Goal: Task Accomplishment & Management: Use online tool/utility

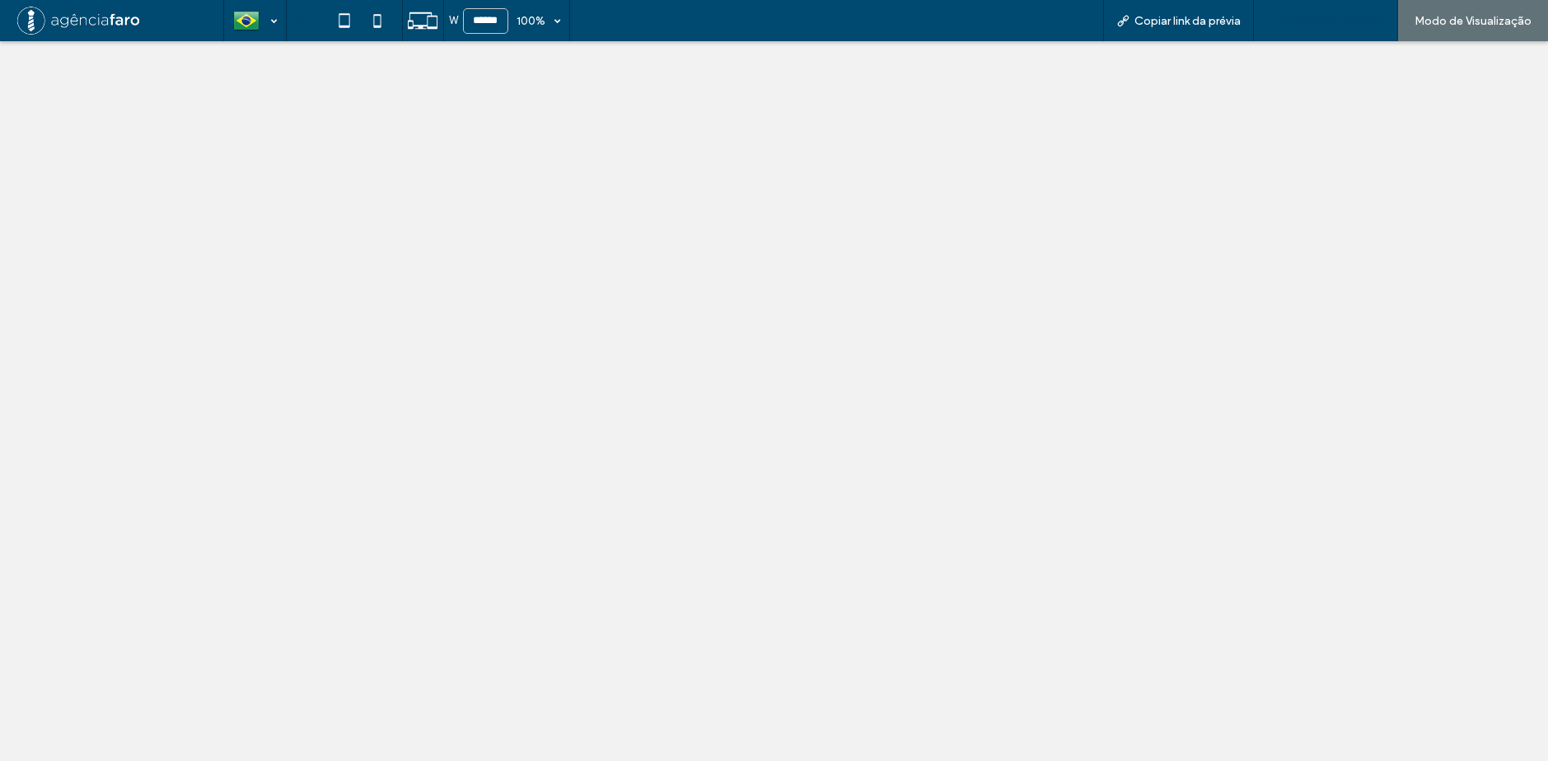
click at [1312, 10] on div "Voltar para o editor" at bounding box center [1326, 20] width 144 height 41
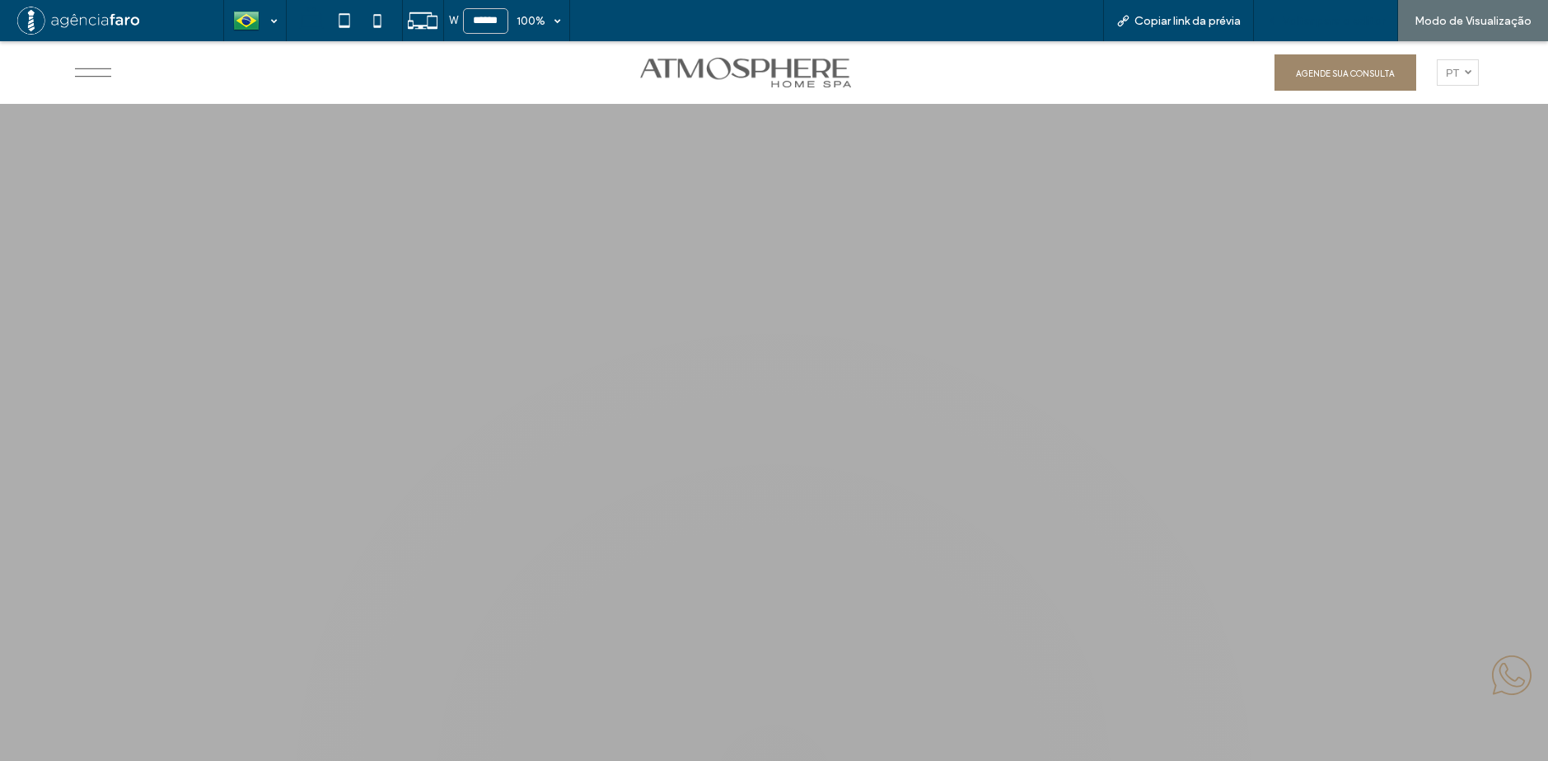
click at [1309, 19] on span "Voltar para o editor" at bounding box center [1334, 21] width 102 height 14
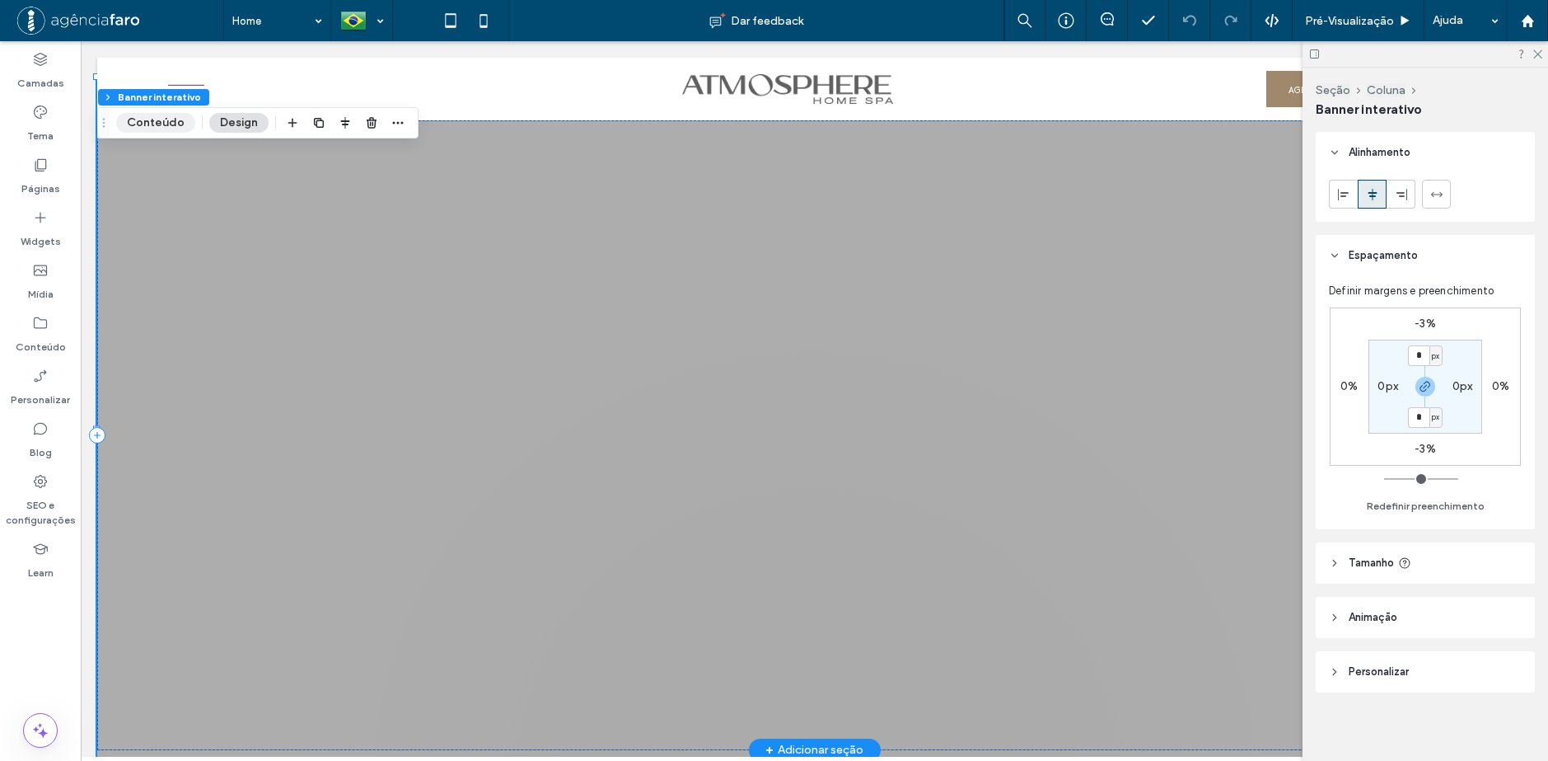
click at [160, 125] on button "Conteúdo" at bounding box center [155, 123] width 79 height 20
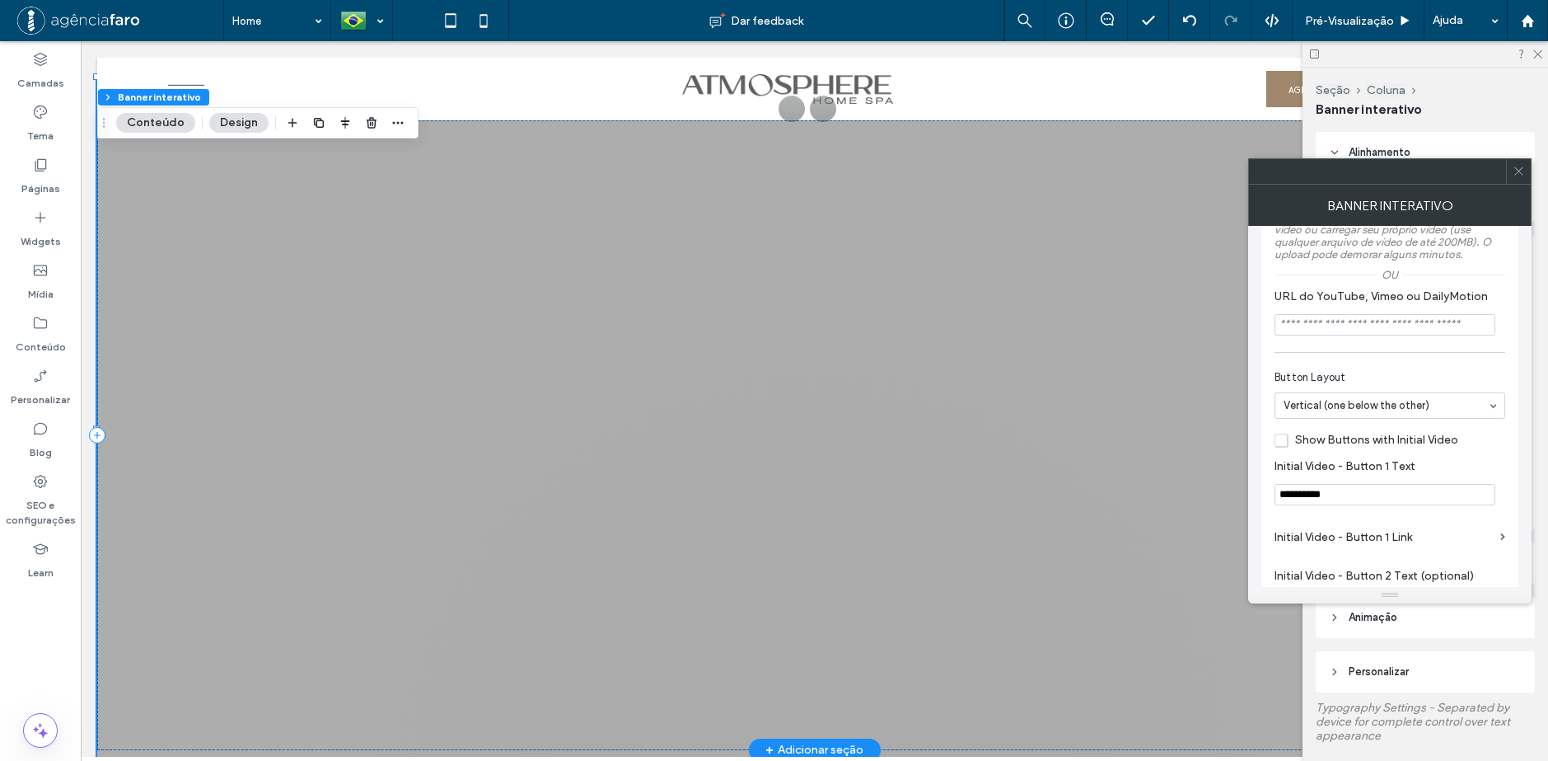
scroll to position [412, 0]
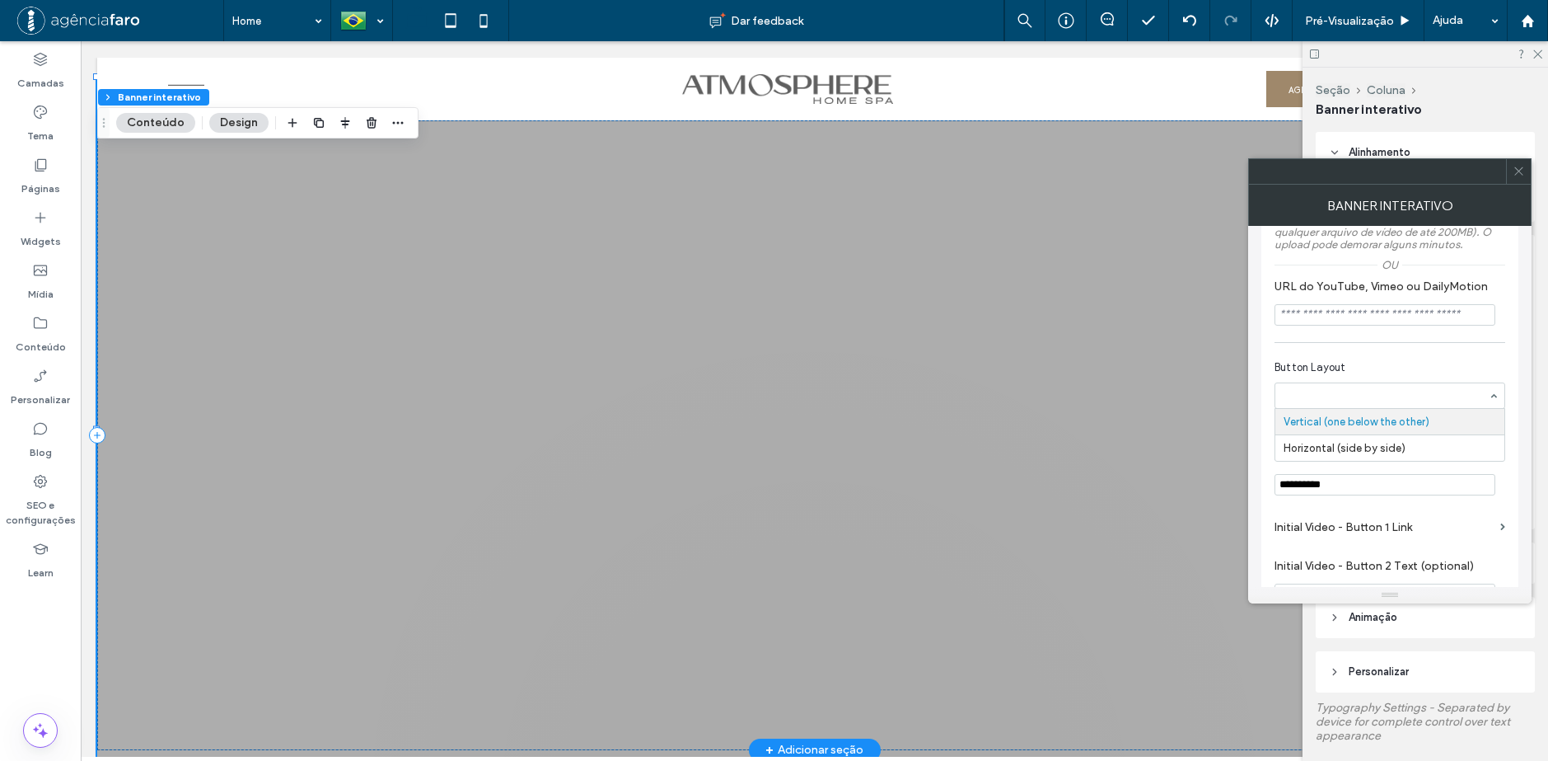
click at [1396, 359] on span "Button Layout" at bounding box center [1387, 367] width 224 height 16
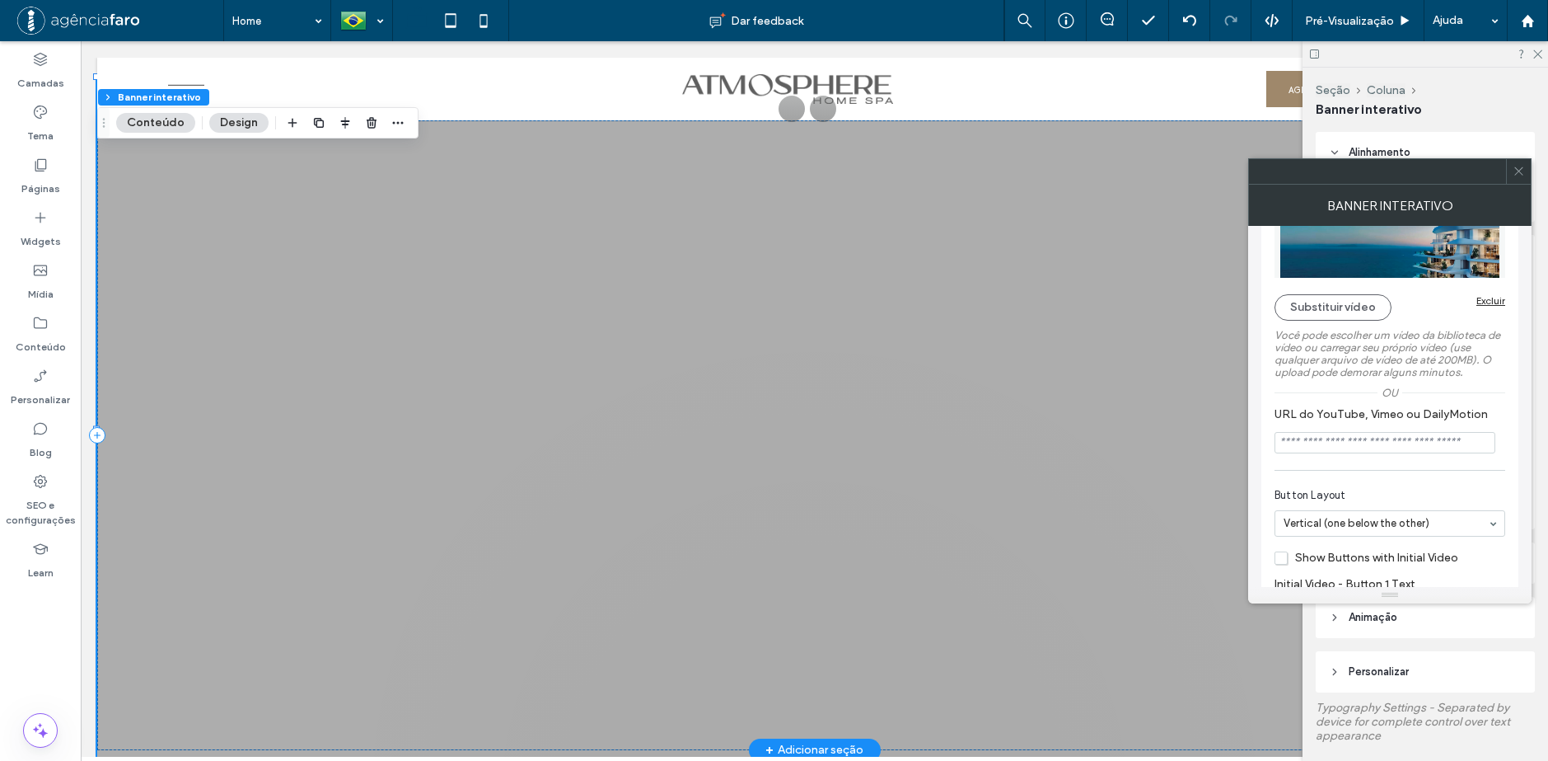
scroll to position [330, 0]
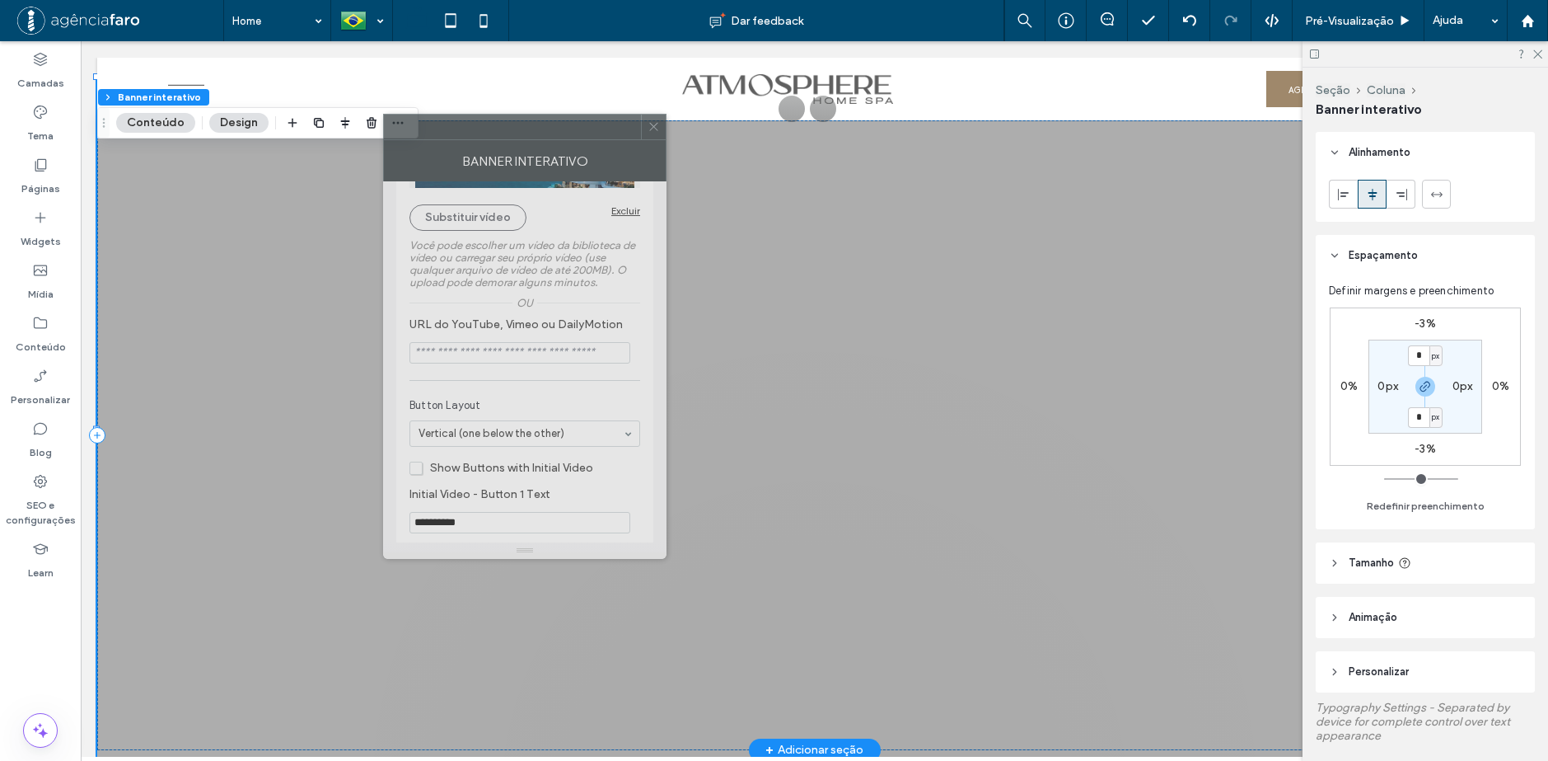
drag, startPoint x: 1287, startPoint y: 170, endPoint x: 469, endPoint y: 106, distance: 820.7
click at [469, 115] on div at bounding box center [512, 127] width 257 height 25
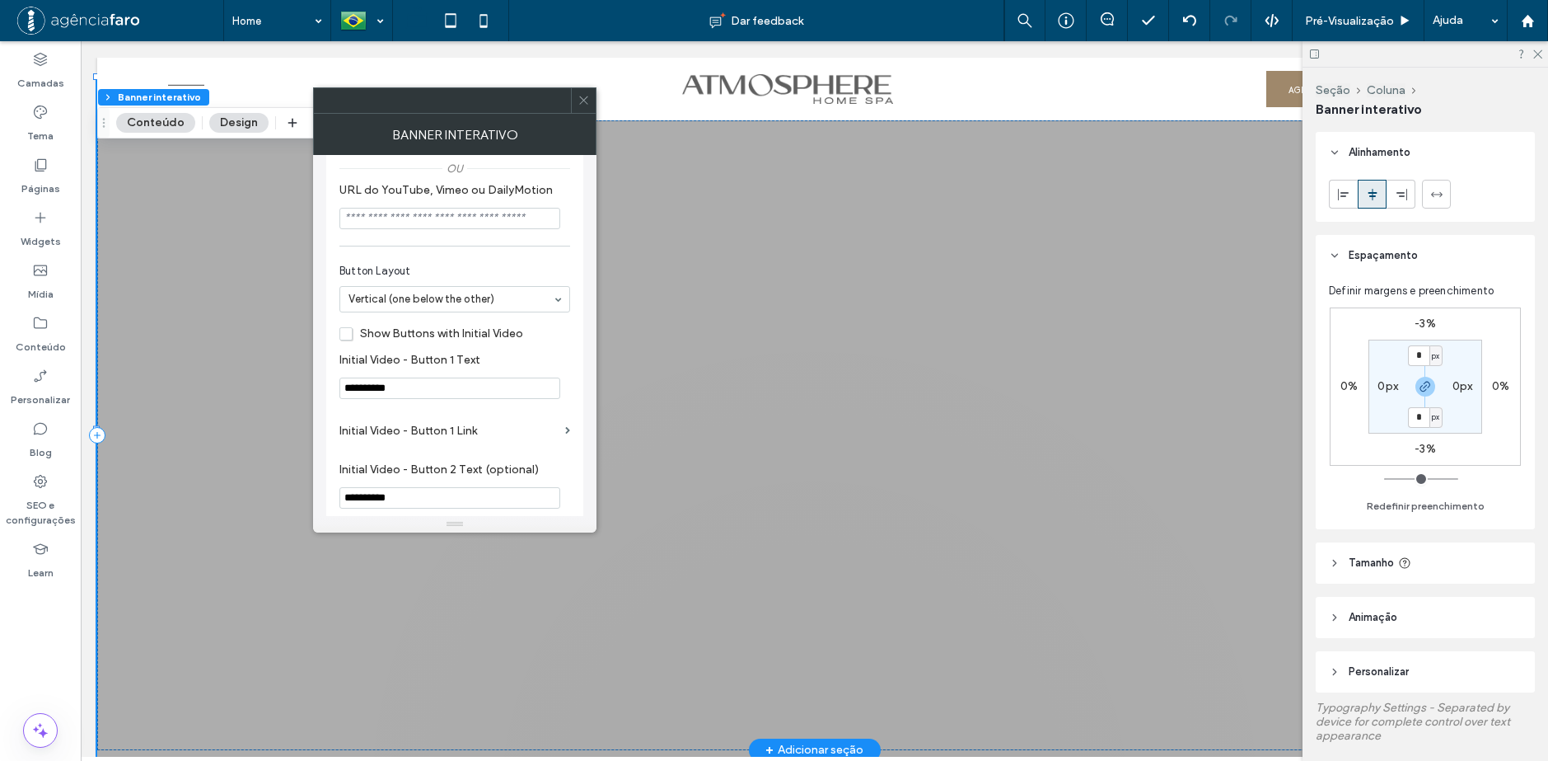
scroll to position [412, 0]
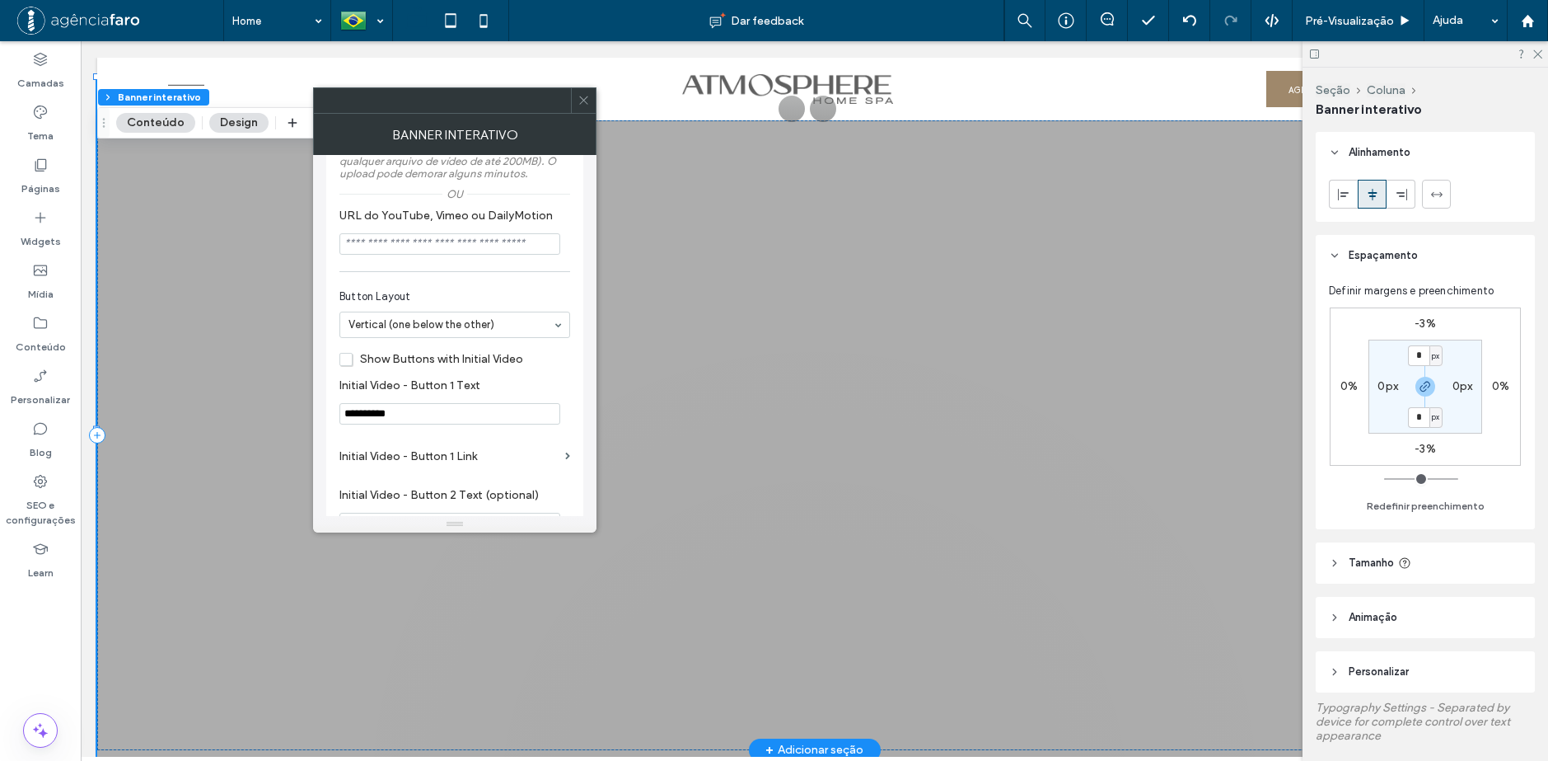
click at [588, 90] on span at bounding box center [584, 100] width 12 height 25
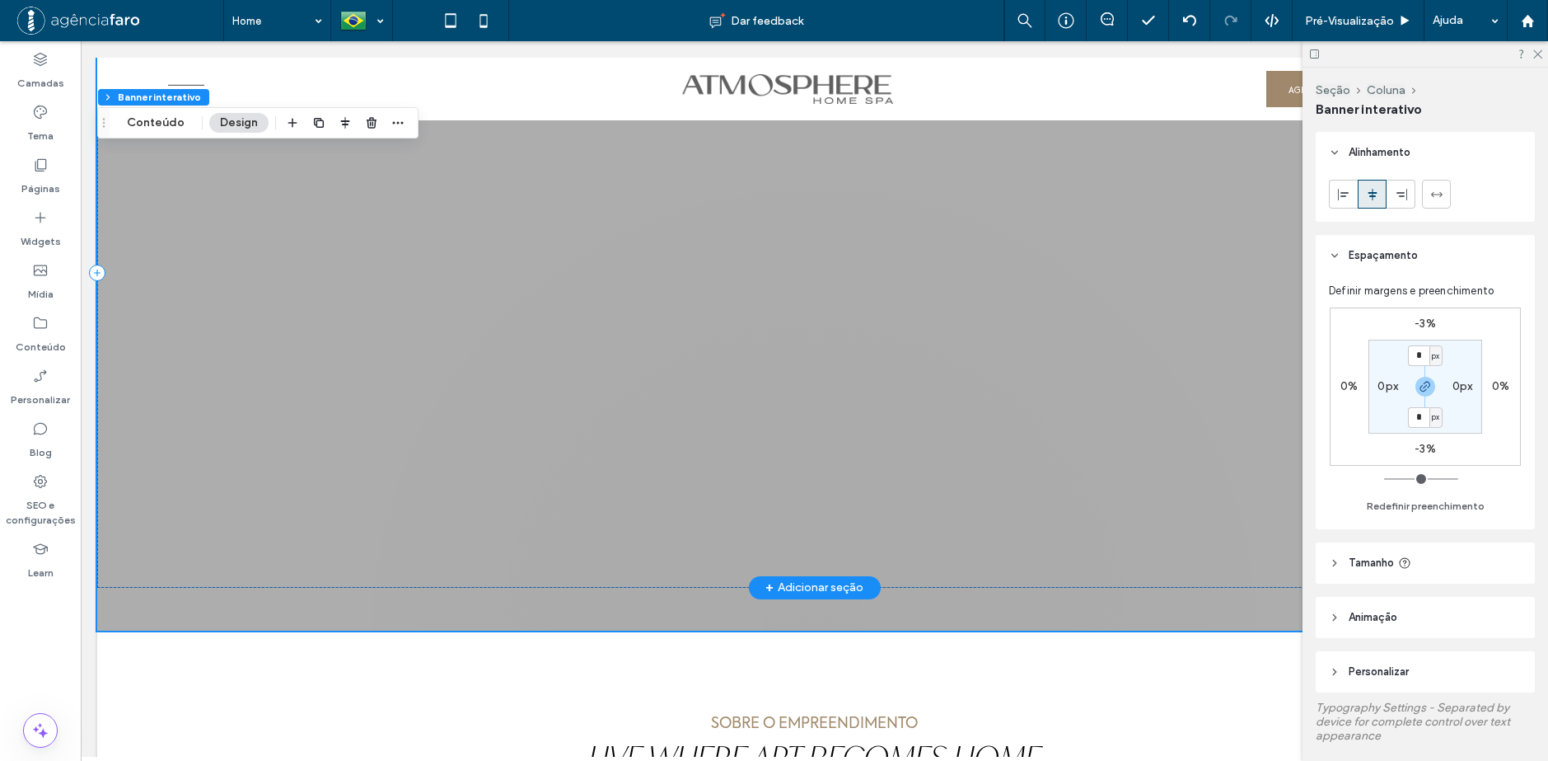
scroll to position [165, 0]
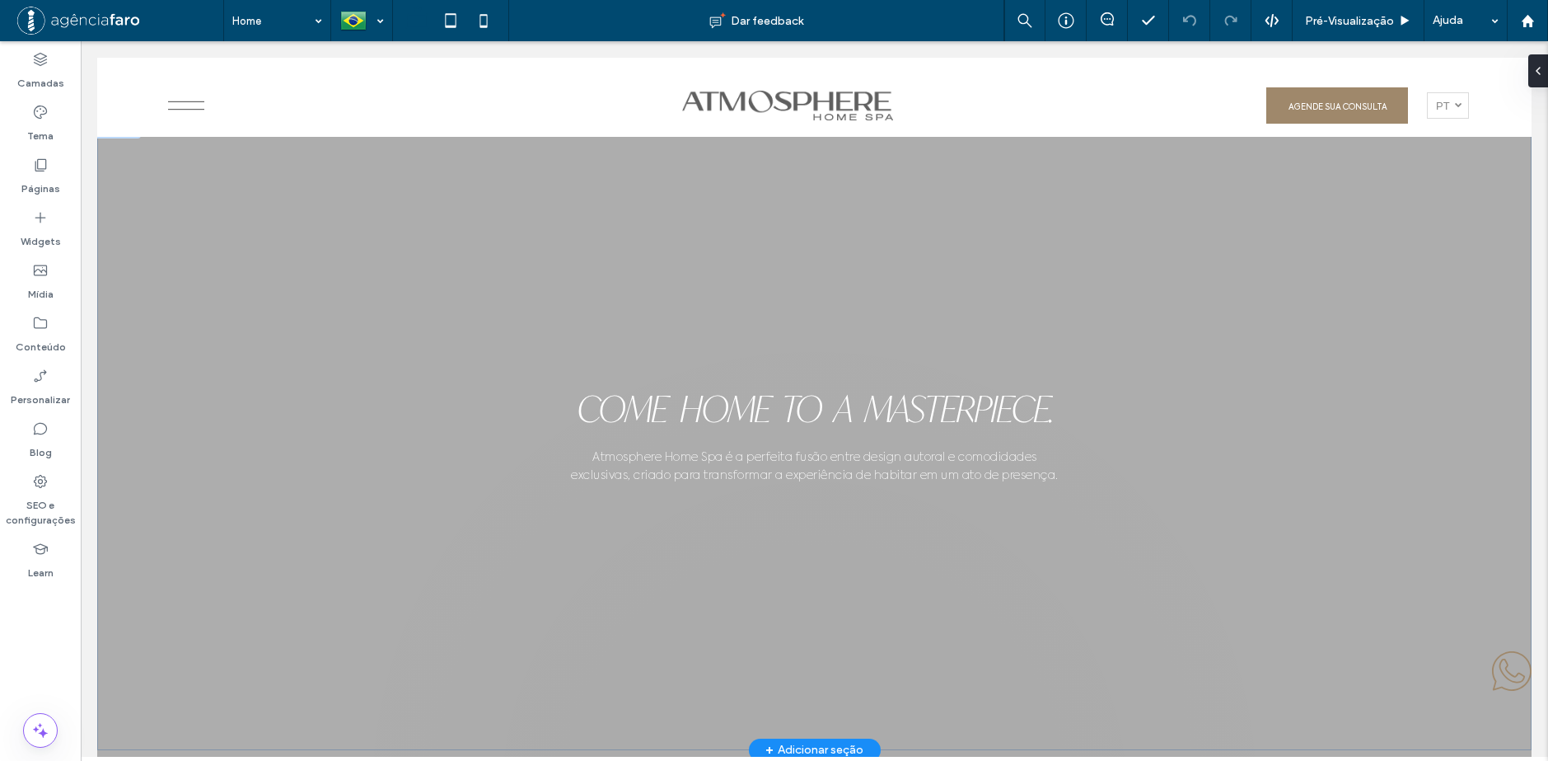
click at [579, 283] on div at bounding box center [814, 434] width 1435 height 715
click at [166, 127] on button "Conteúdo" at bounding box center [155, 123] width 79 height 20
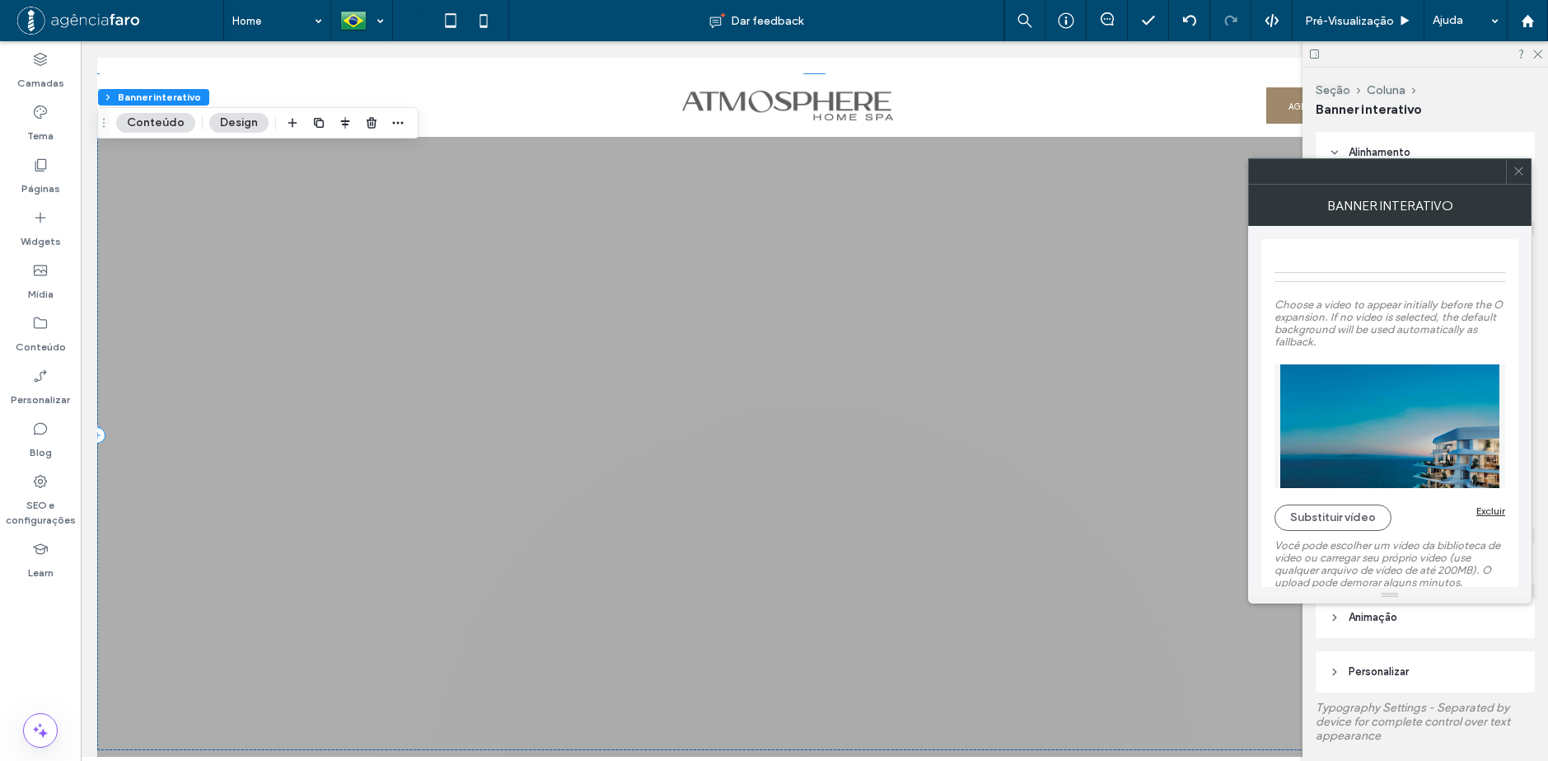
click at [1518, 171] on icon at bounding box center [1519, 171] width 12 height 12
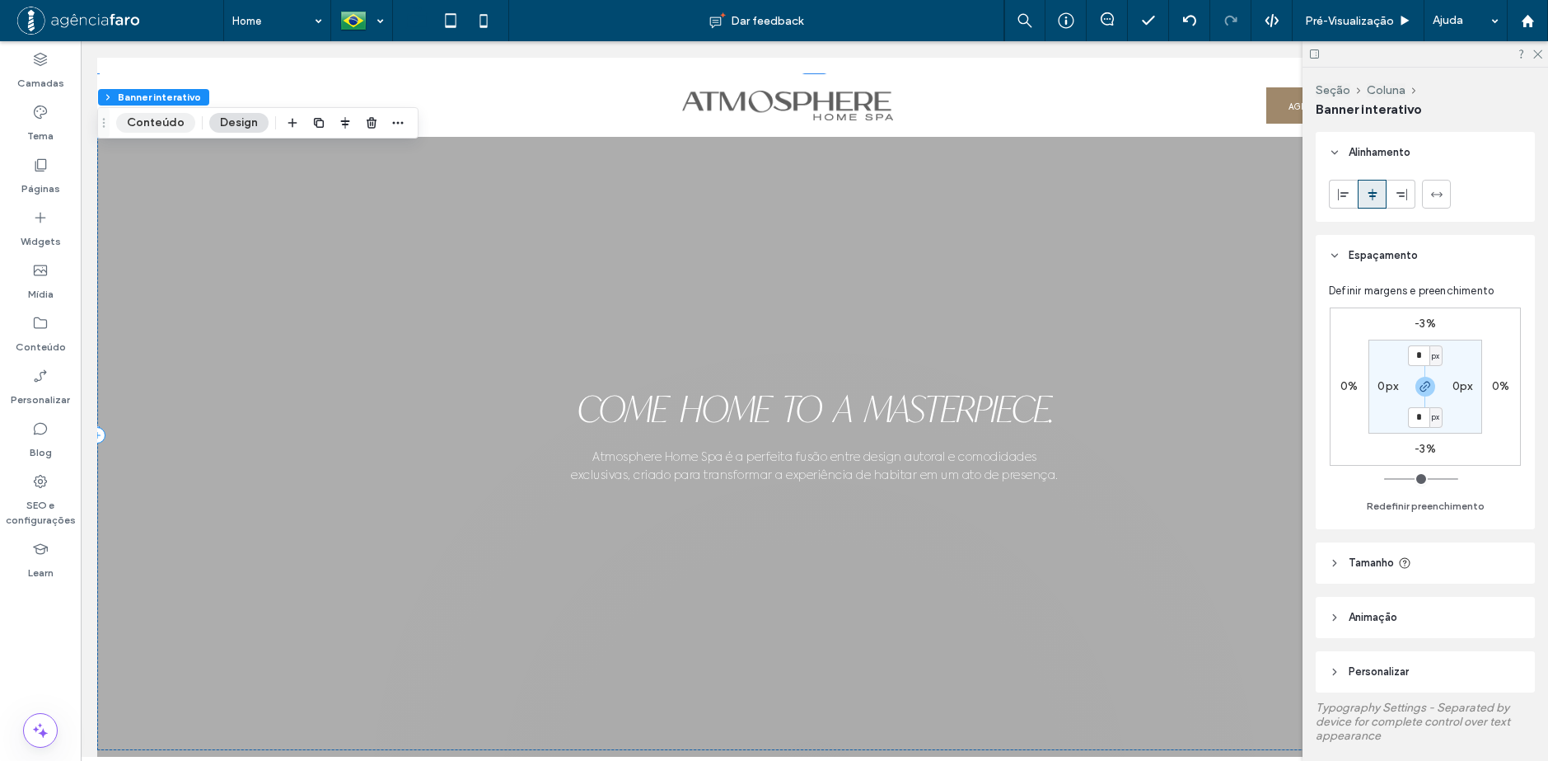
click at [149, 123] on button "Conteúdo" at bounding box center [155, 123] width 79 height 20
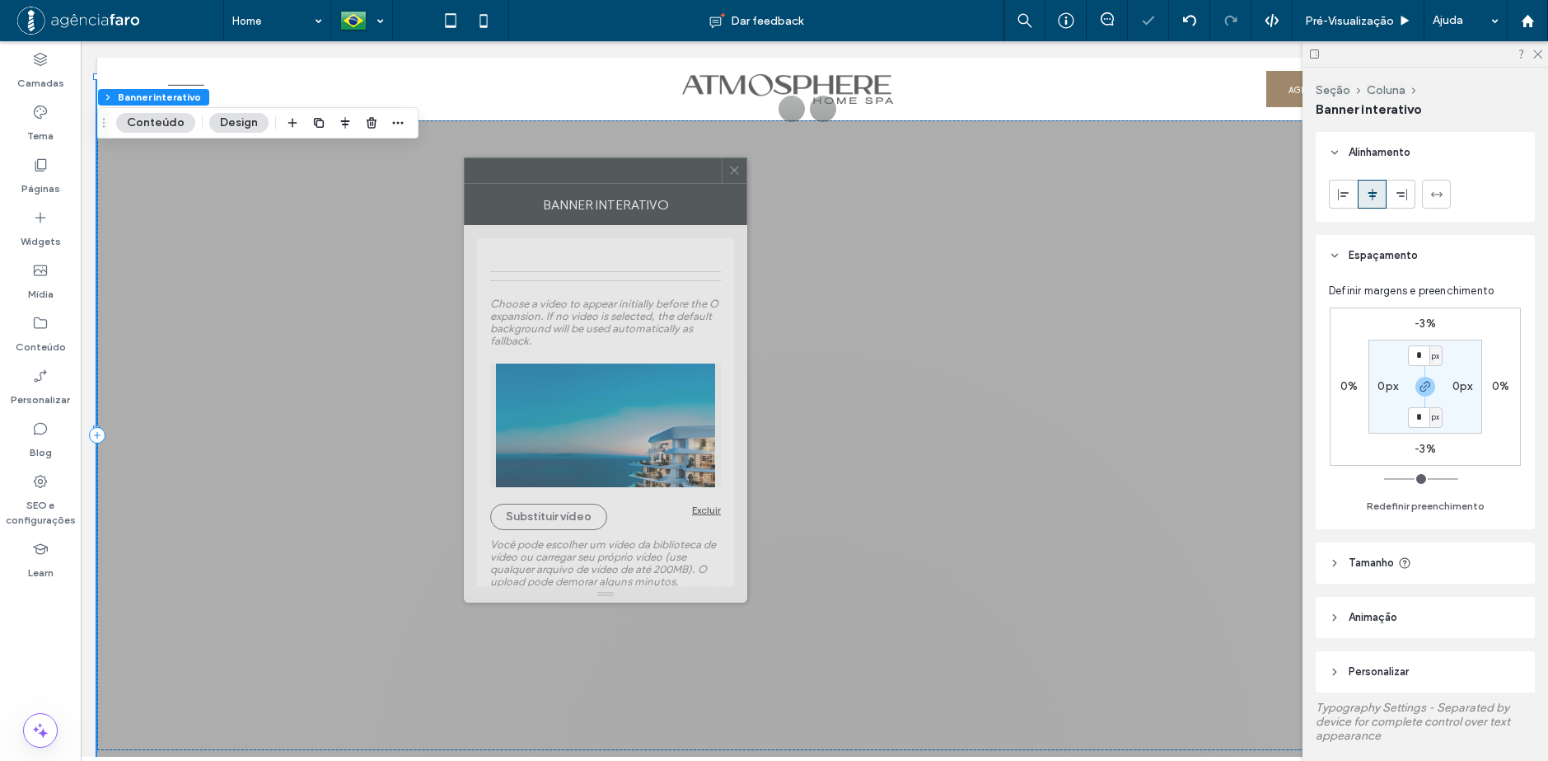
drag, startPoint x: 1384, startPoint y: 174, endPoint x: 535, endPoint y: 166, distance: 848.8
click at [535, 166] on div at bounding box center [593, 170] width 257 height 25
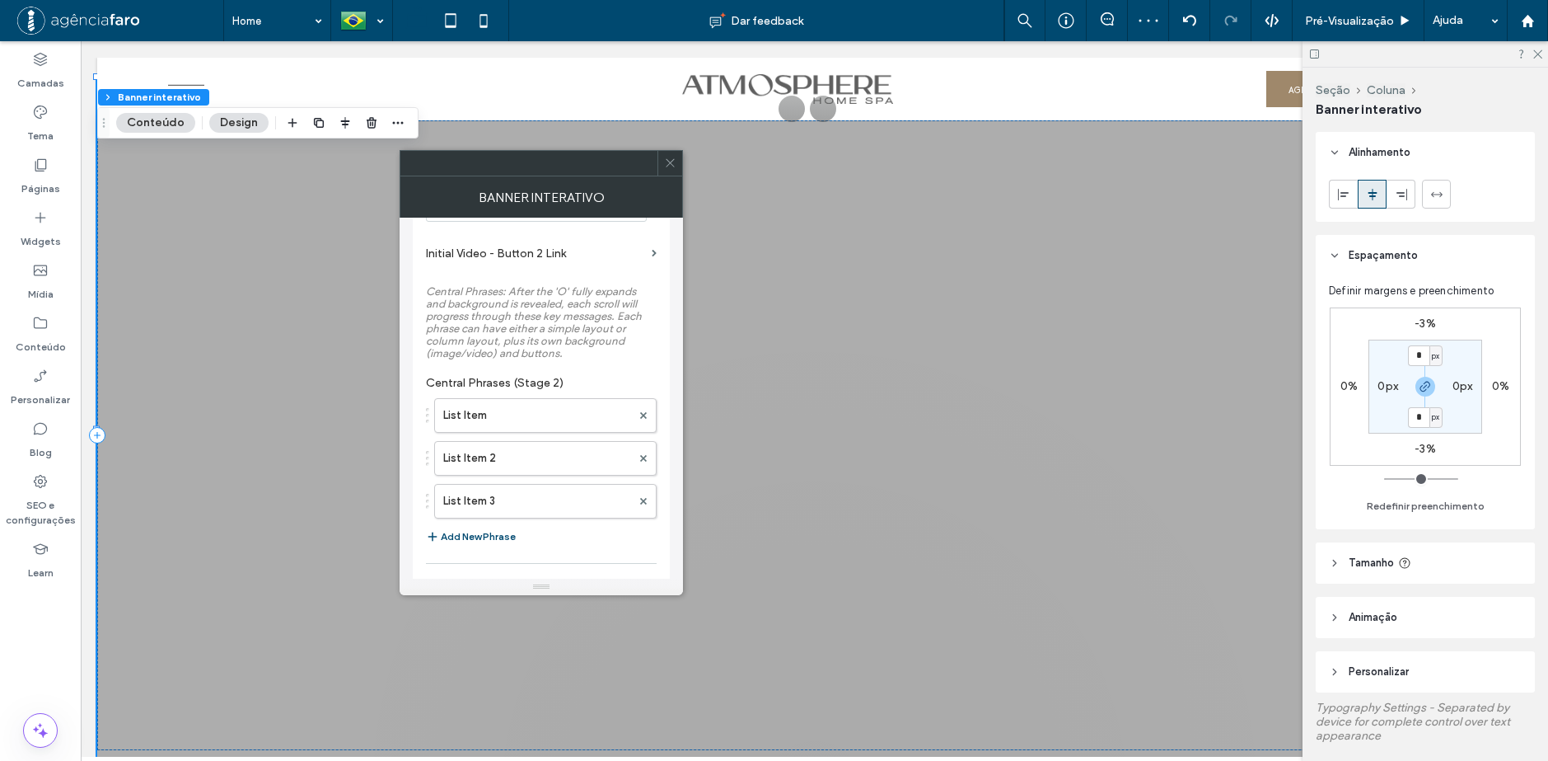
scroll to position [742, 0]
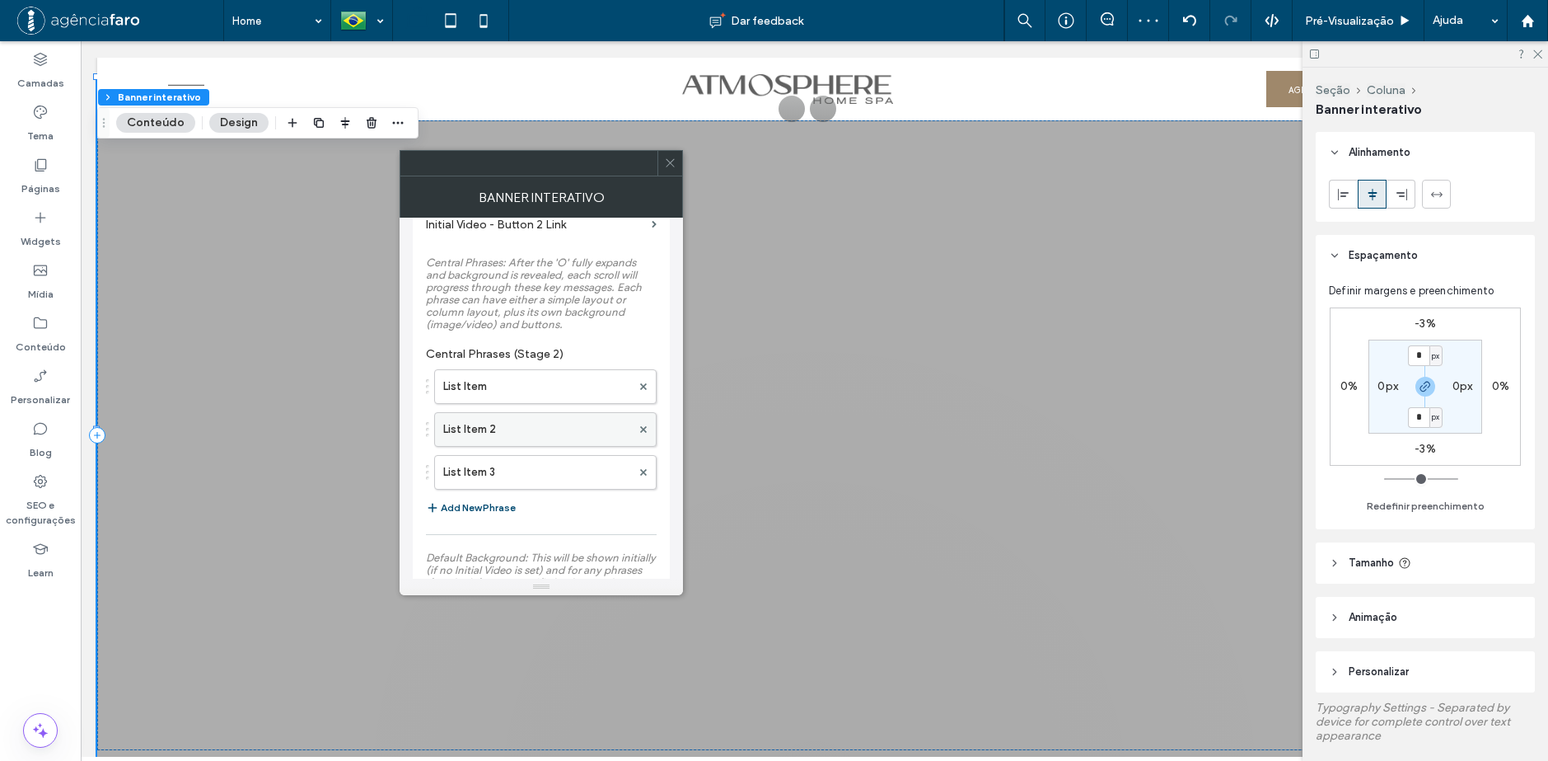
click at [506, 426] on label "List Item 2" at bounding box center [537, 429] width 188 height 33
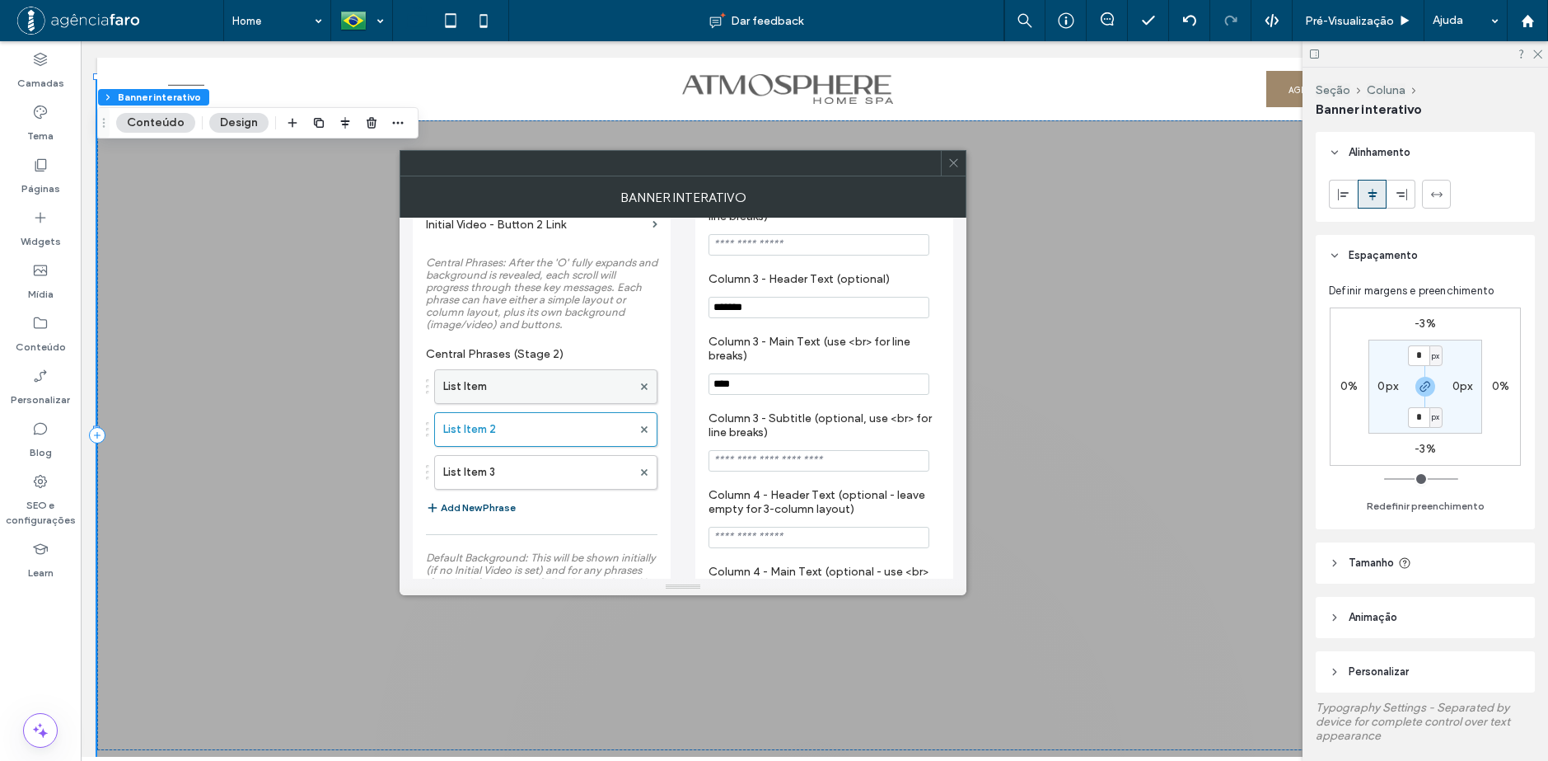
click at [507, 391] on label "List Item" at bounding box center [537, 386] width 189 height 33
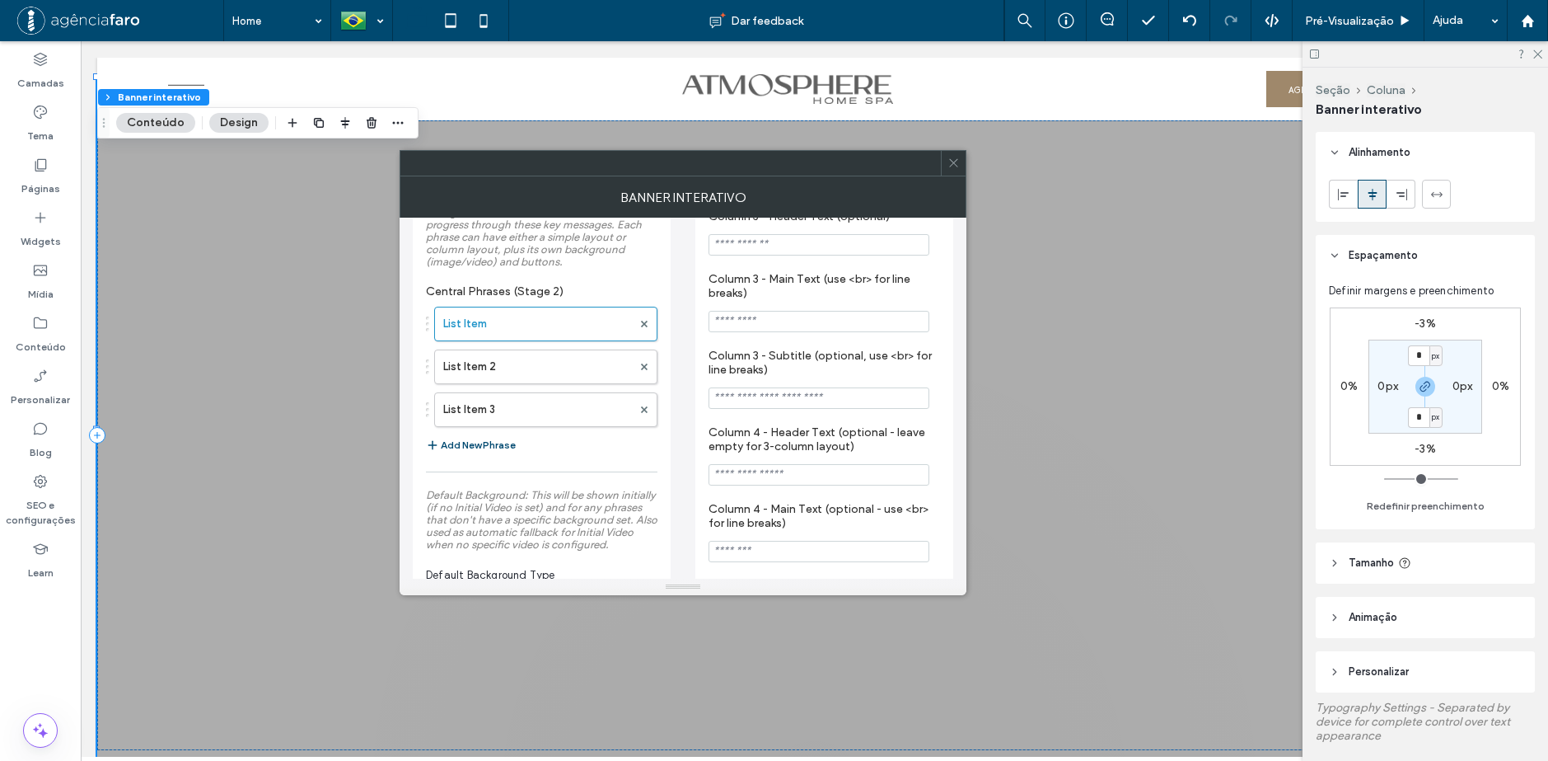
scroll to position [824, 0]
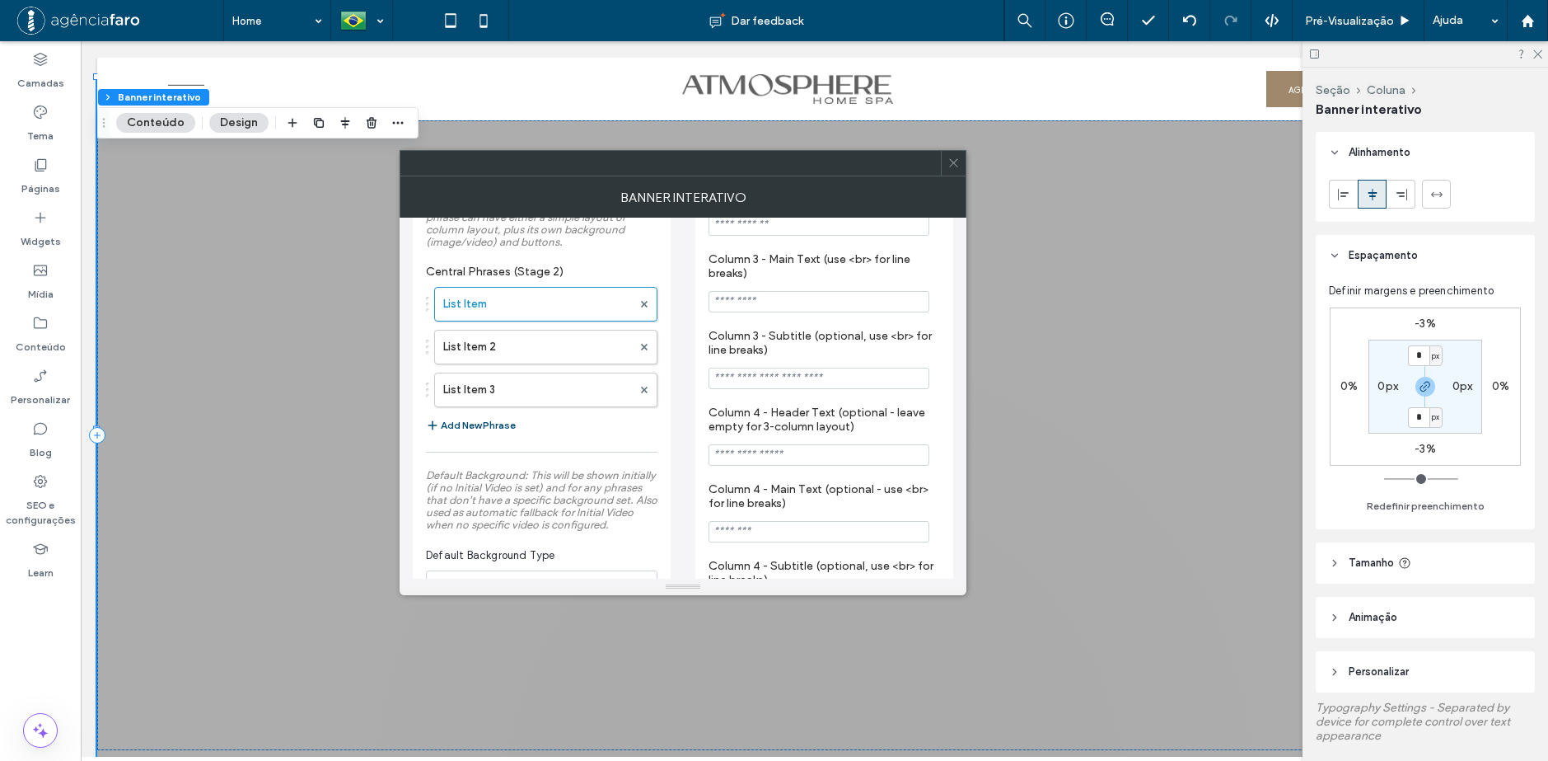
click at [498, 368] on div "List Item List Item 2 List Item 3" at bounding box center [542, 343] width 232 height 129
click at [495, 354] on label "List Item 2" at bounding box center [537, 346] width 189 height 33
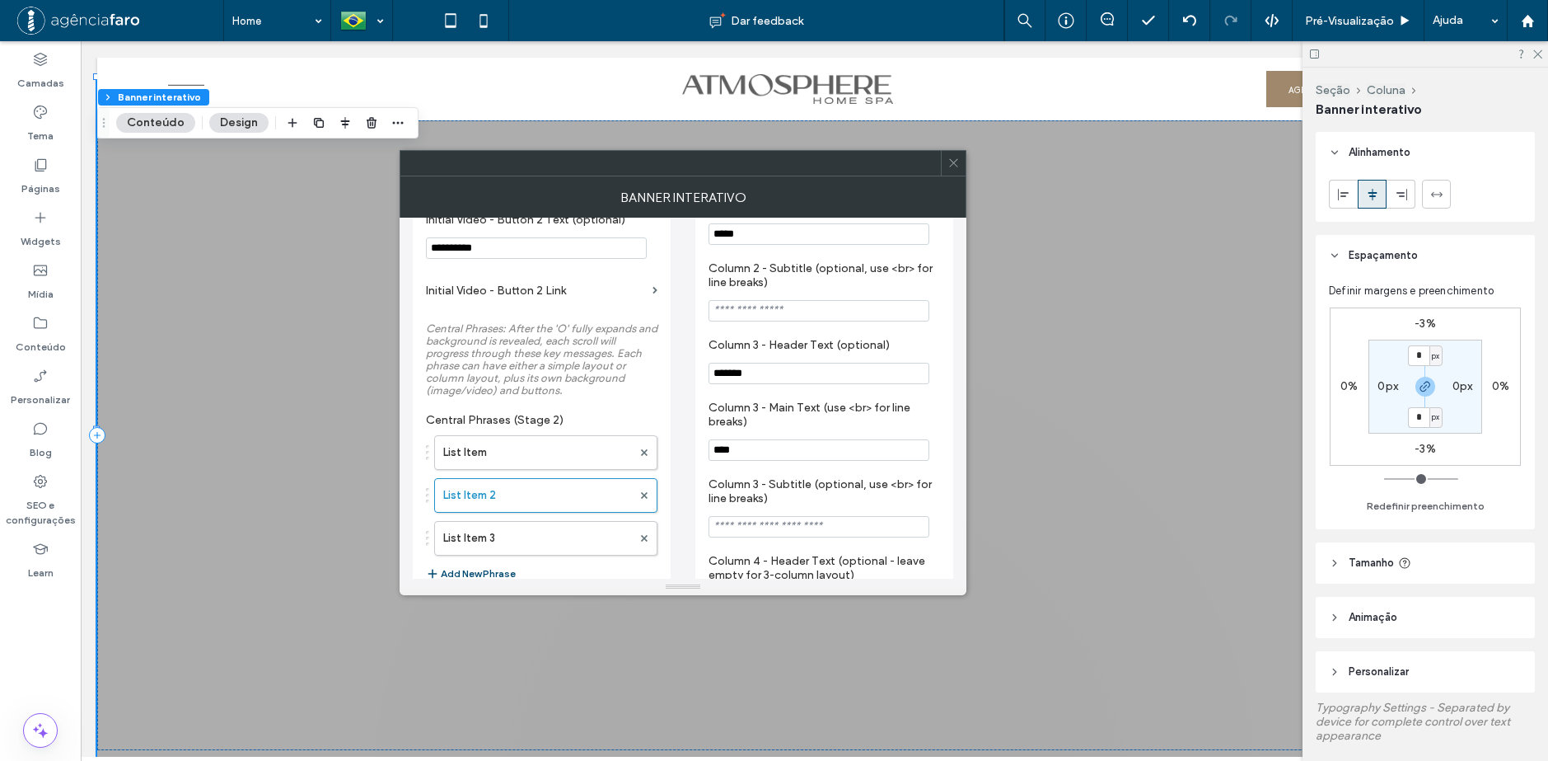
scroll to position [742, 0]
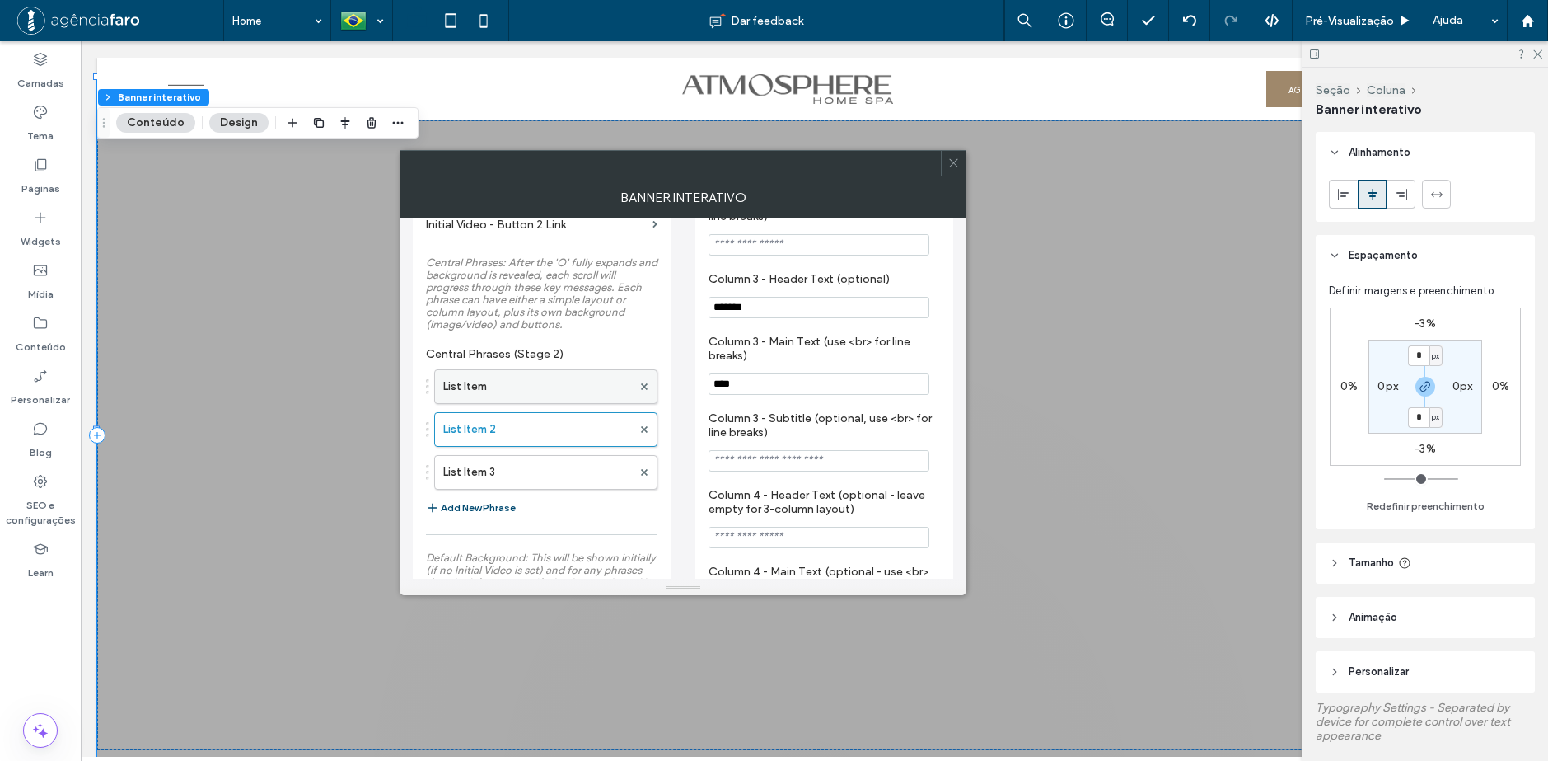
click at [513, 392] on label "List Item" at bounding box center [537, 386] width 189 height 33
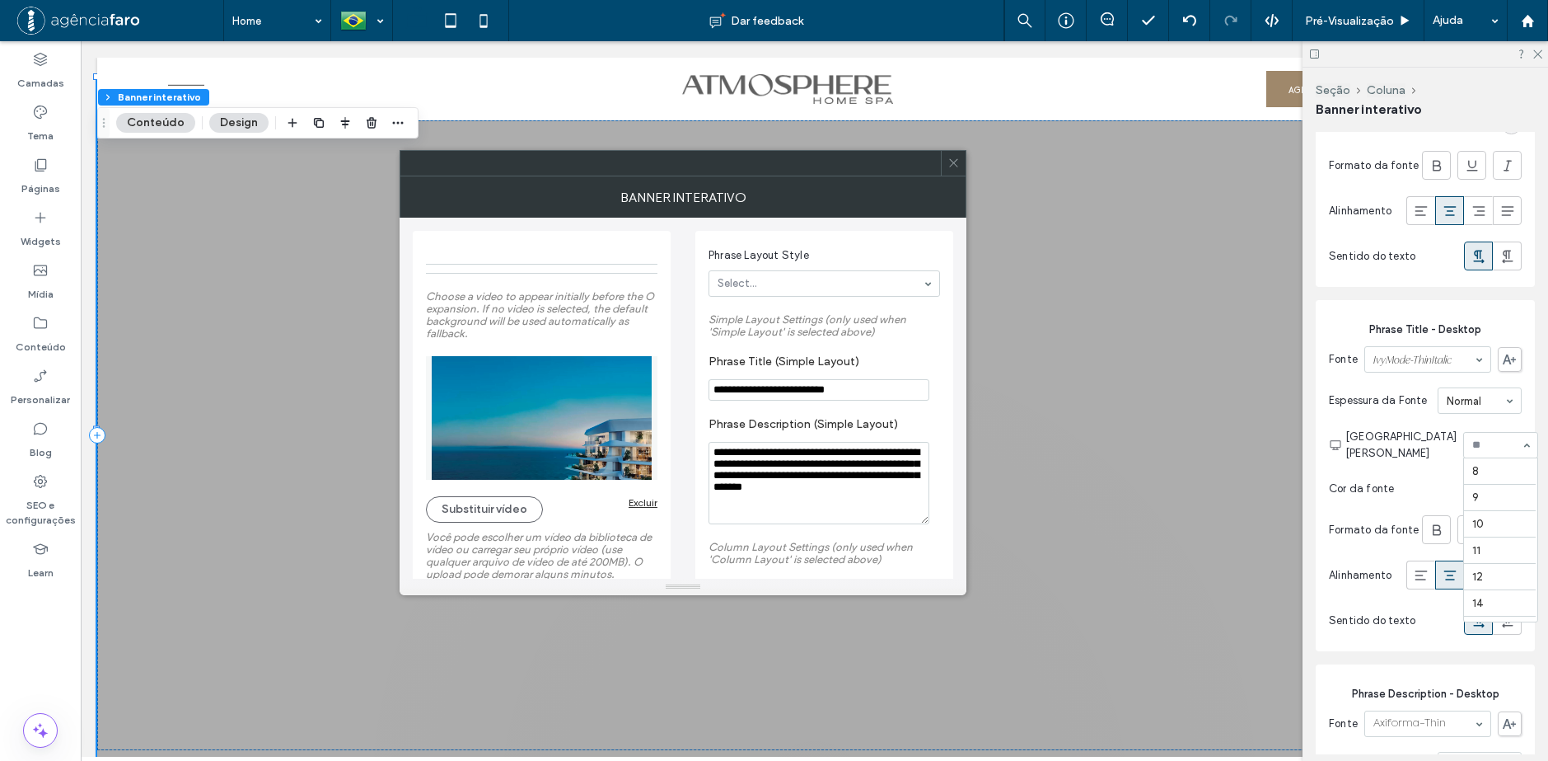
scroll to position [284, 0]
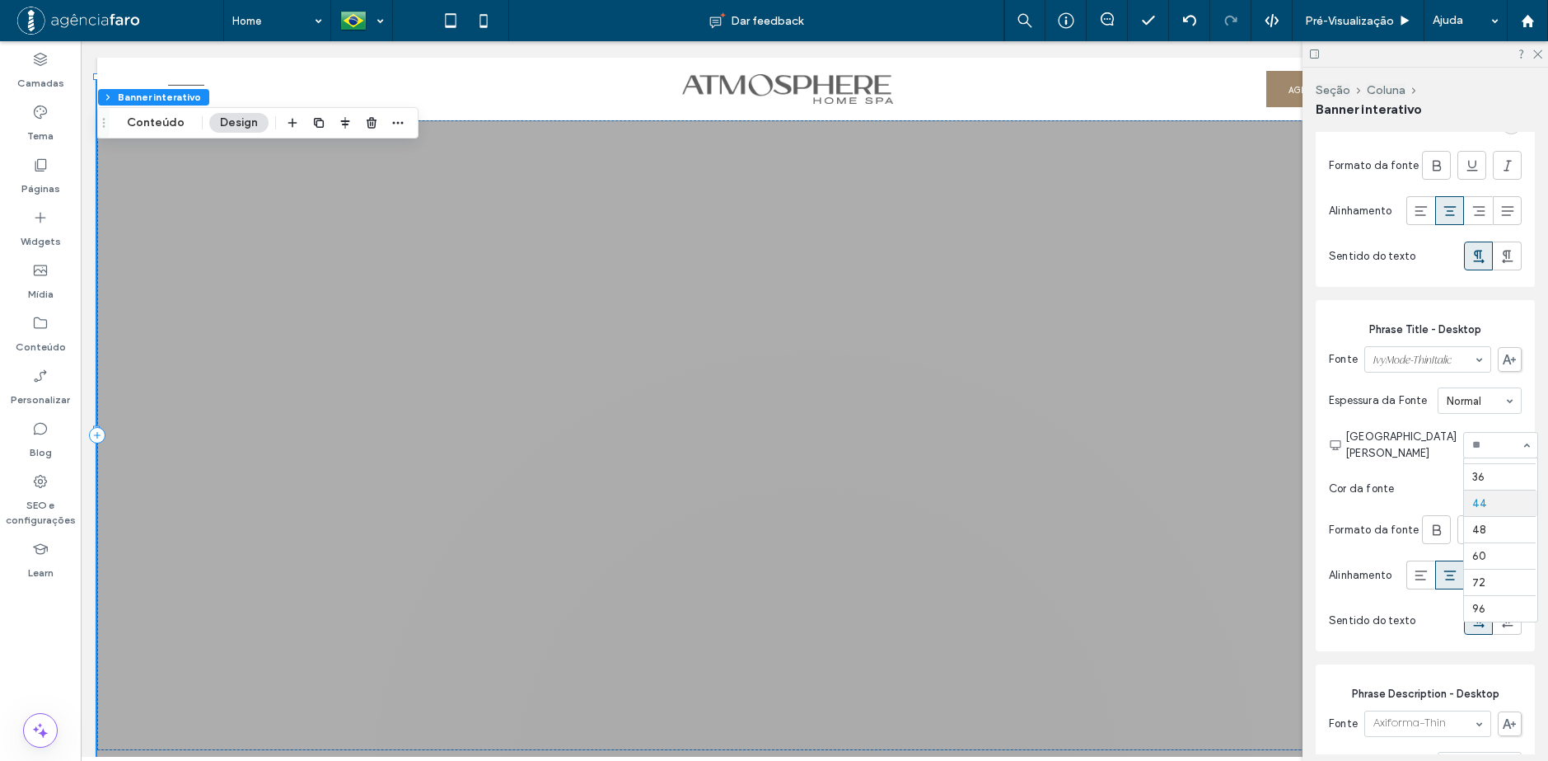
click at [1481, 451] on input at bounding box center [1497, 445] width 49 height 12
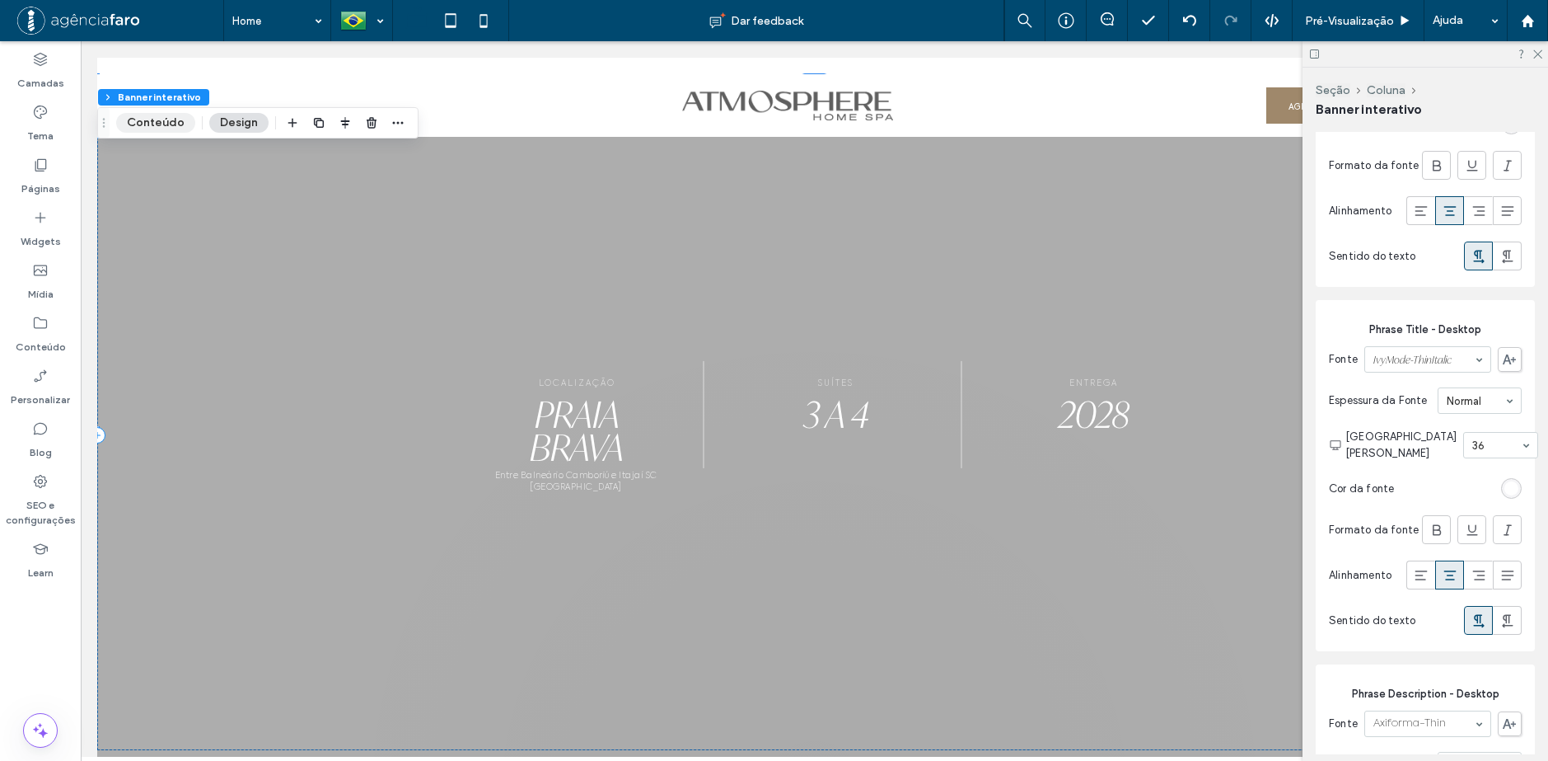
click at [167, 120] on button "Conteúdo" at bounding box center [155, 123] width 79 height 20
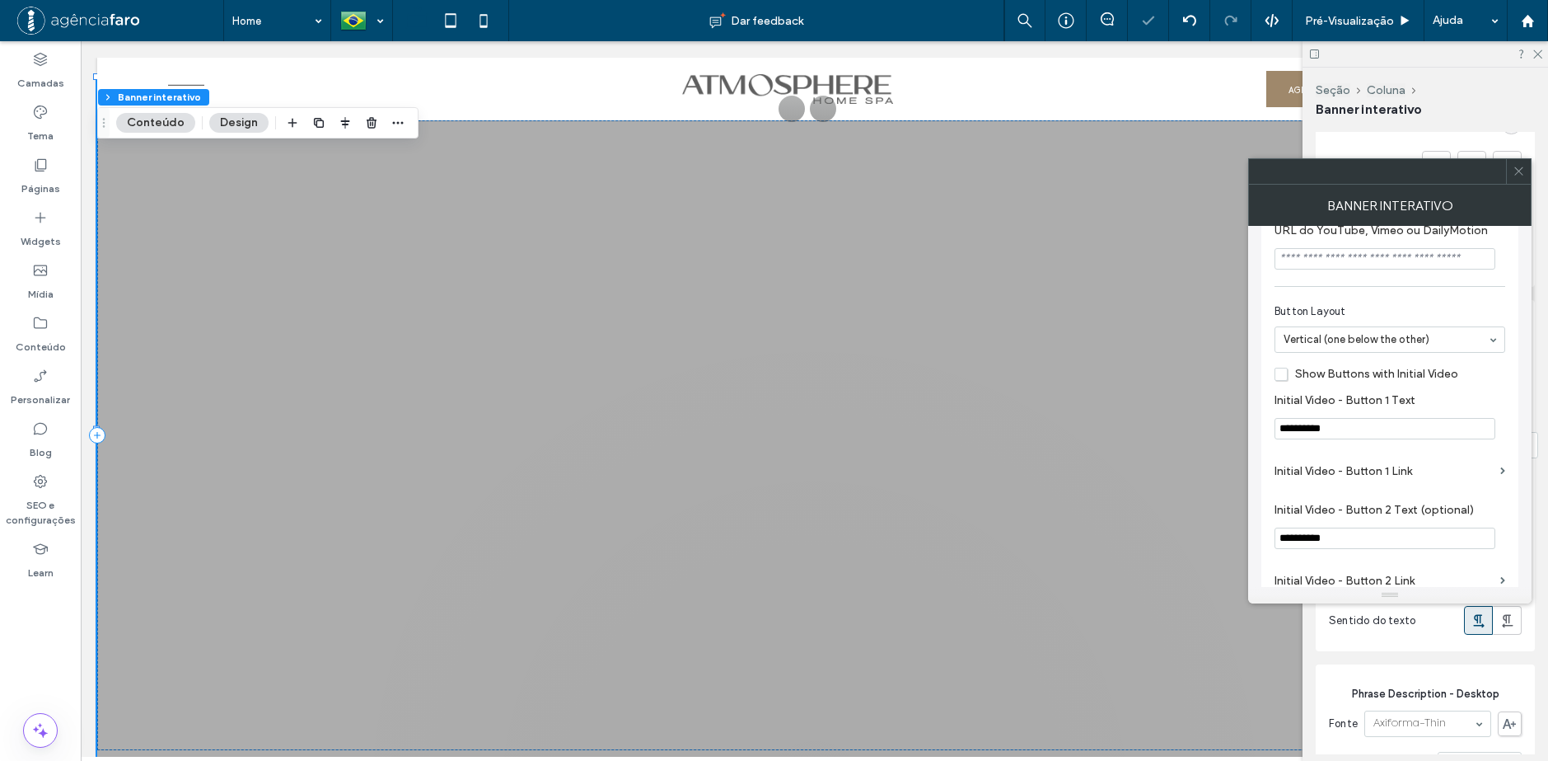
scroll to position [412, 0]
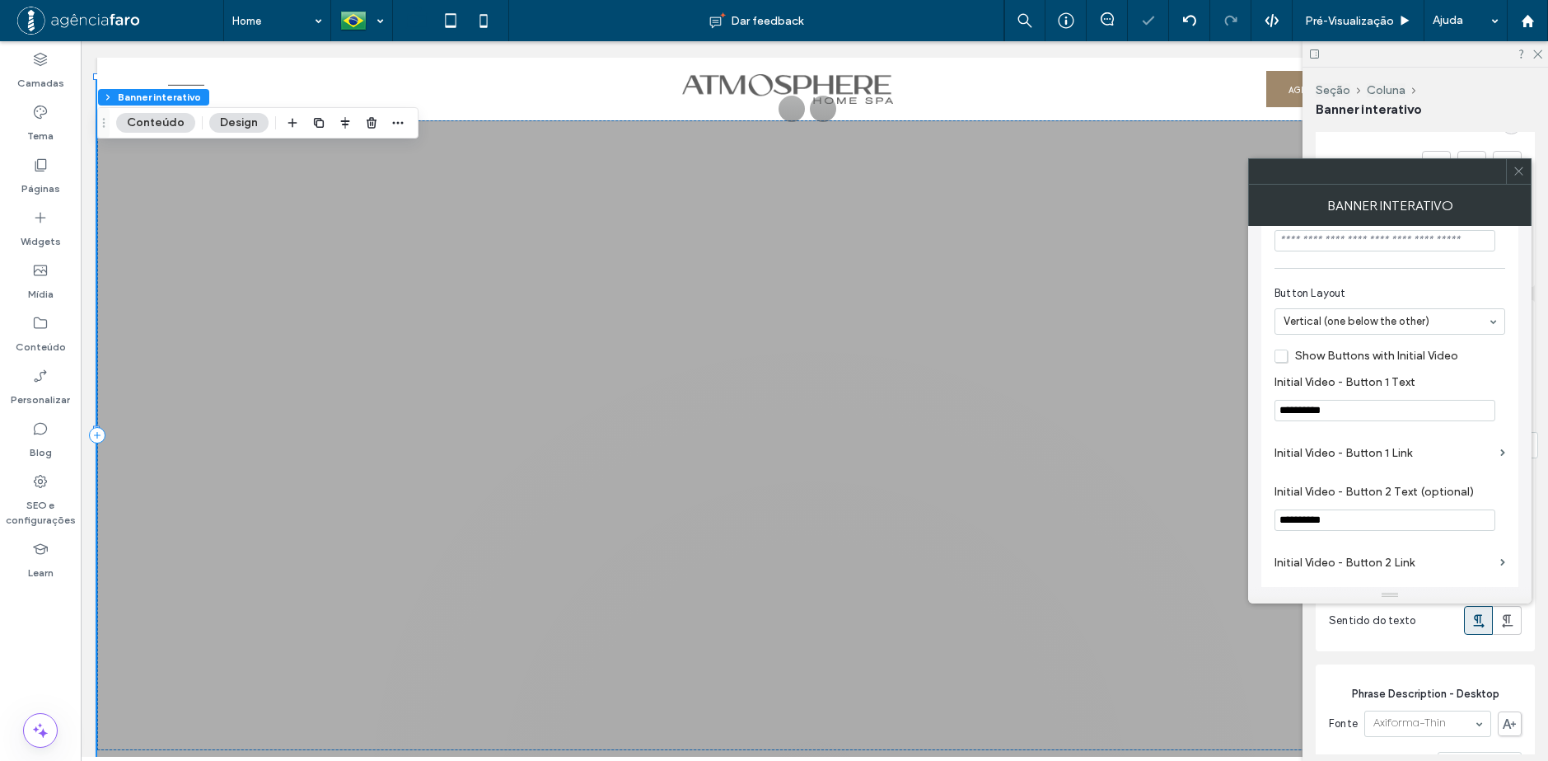
click at [242, 124] on button "Design" at bounding box center [238, 123] width 59 height 20
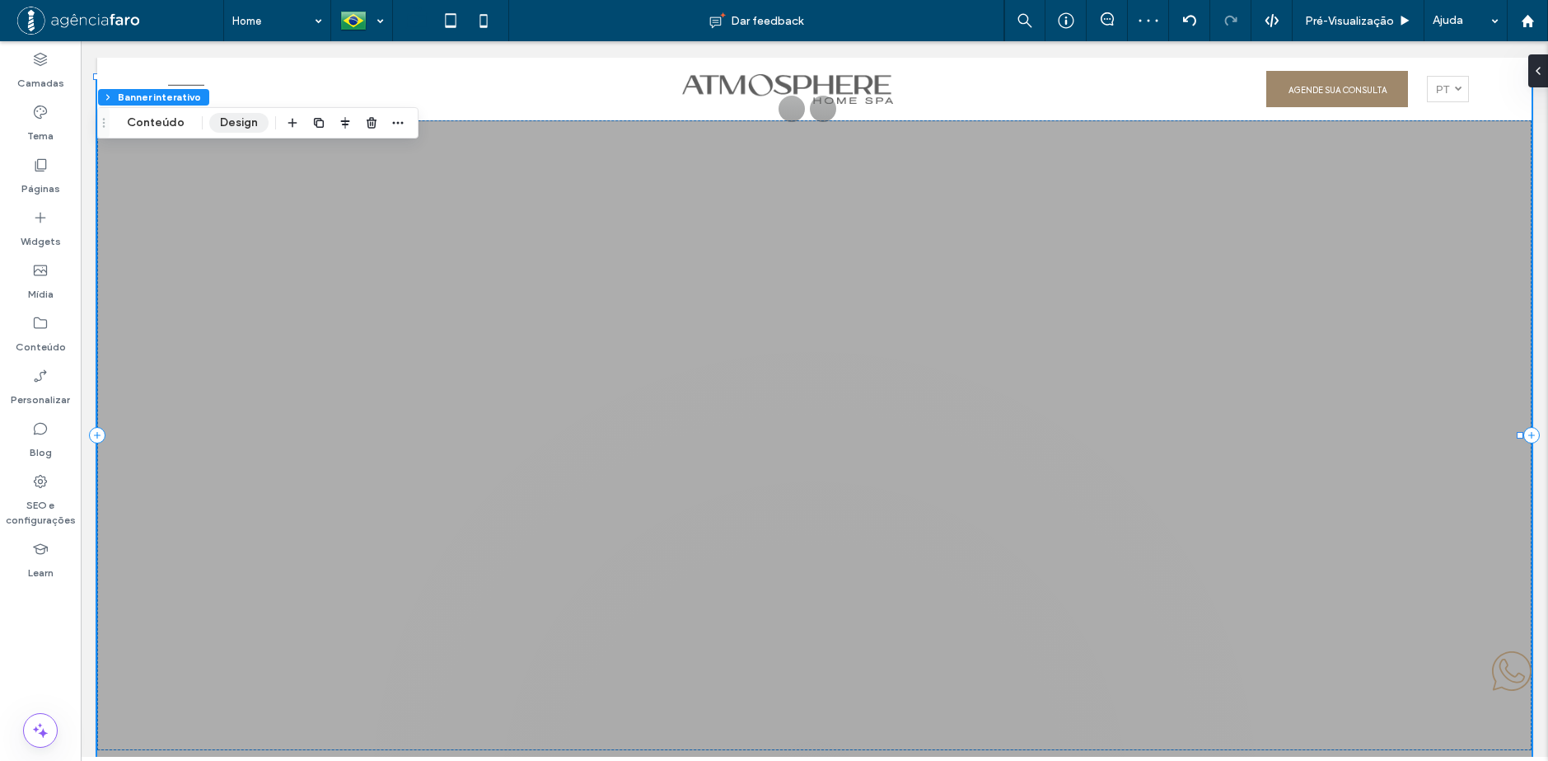
click at [239, 124] on button "Design" at bounding box center [238, 123] width 59 height 20
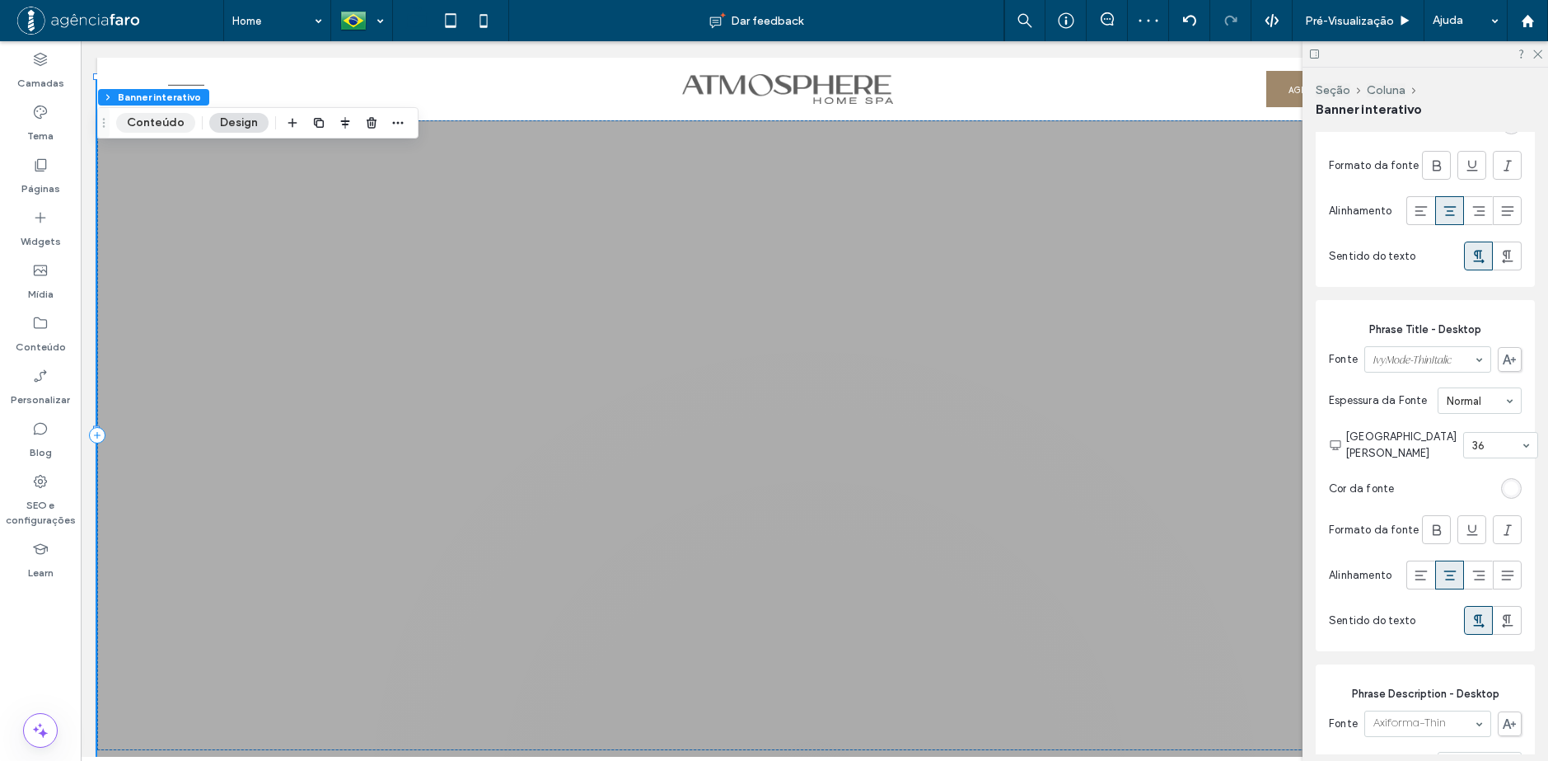
click at [174, 119] on button "Conteúdo" at bounding box center [155, 123] width 79 height 20
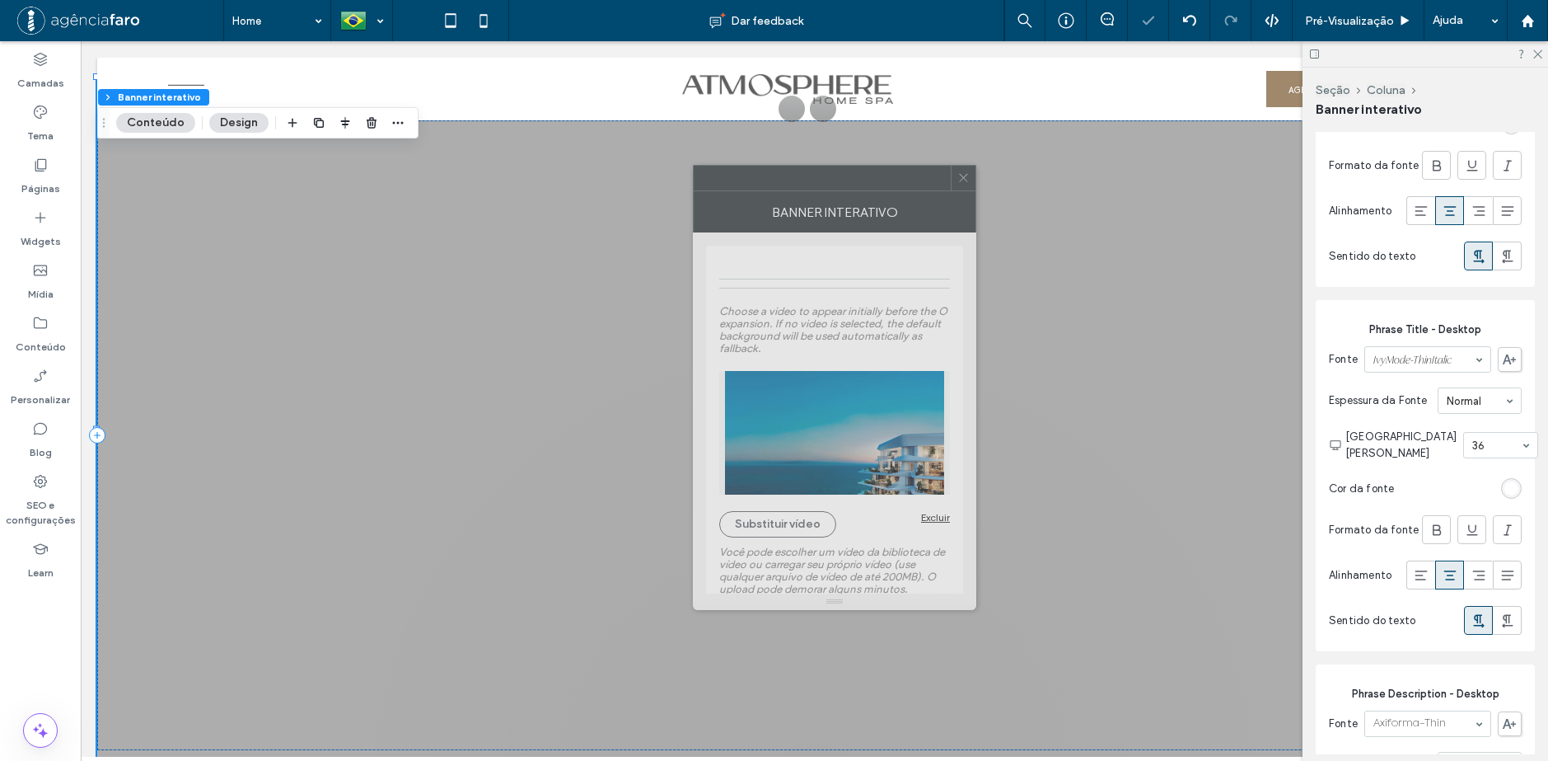
drag, startPoint x: 1403, startPoint y: 169, endPoint x: 565, endPoint y: 144, distance: 838.4
click at [694, 166] on div at bounding box center [822, 178] width 257 height 25
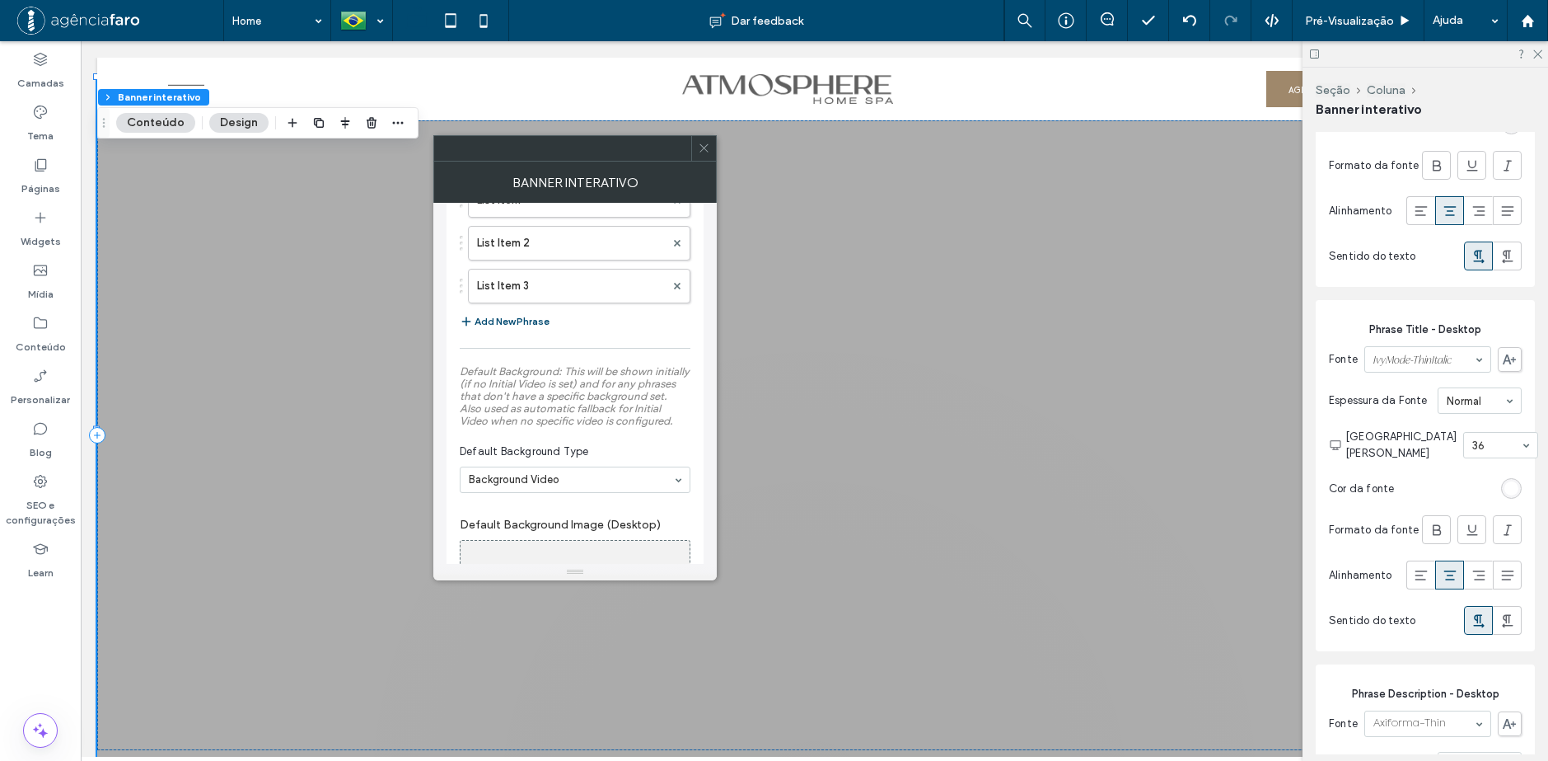
scroll to position [906, 0]
click at [515, 255] on label "List Item 2" at bounding box center [571, 249] width 188 height 33
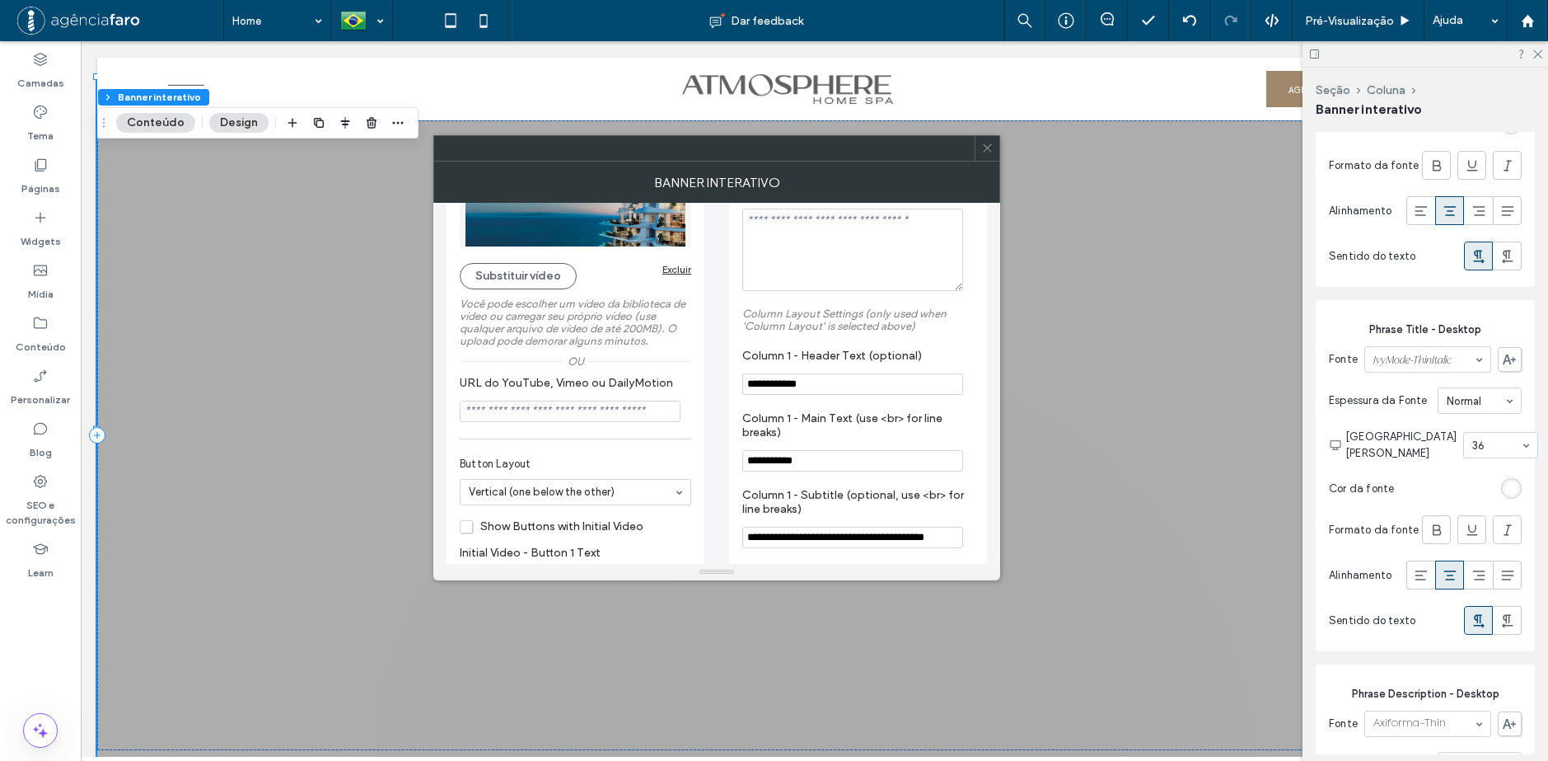
scroll to position [247, 0]
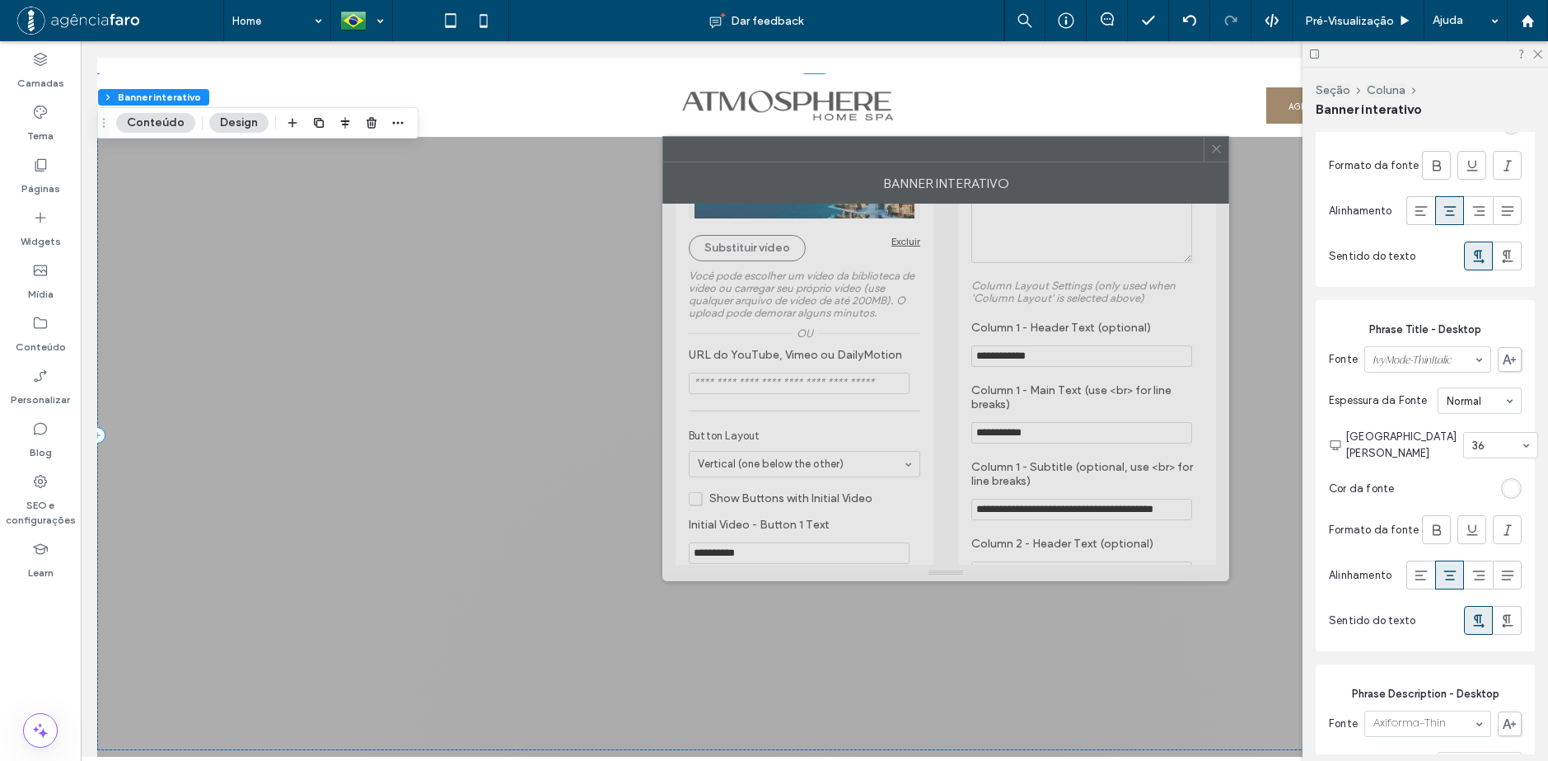
drag, startPoint x: 797, startPoint y: 144, endPoint x: 1060, endPoint y: 166, distance: 263.7
click at [1049, 152] on div at bounding box center [933, 149] width 541 height 25
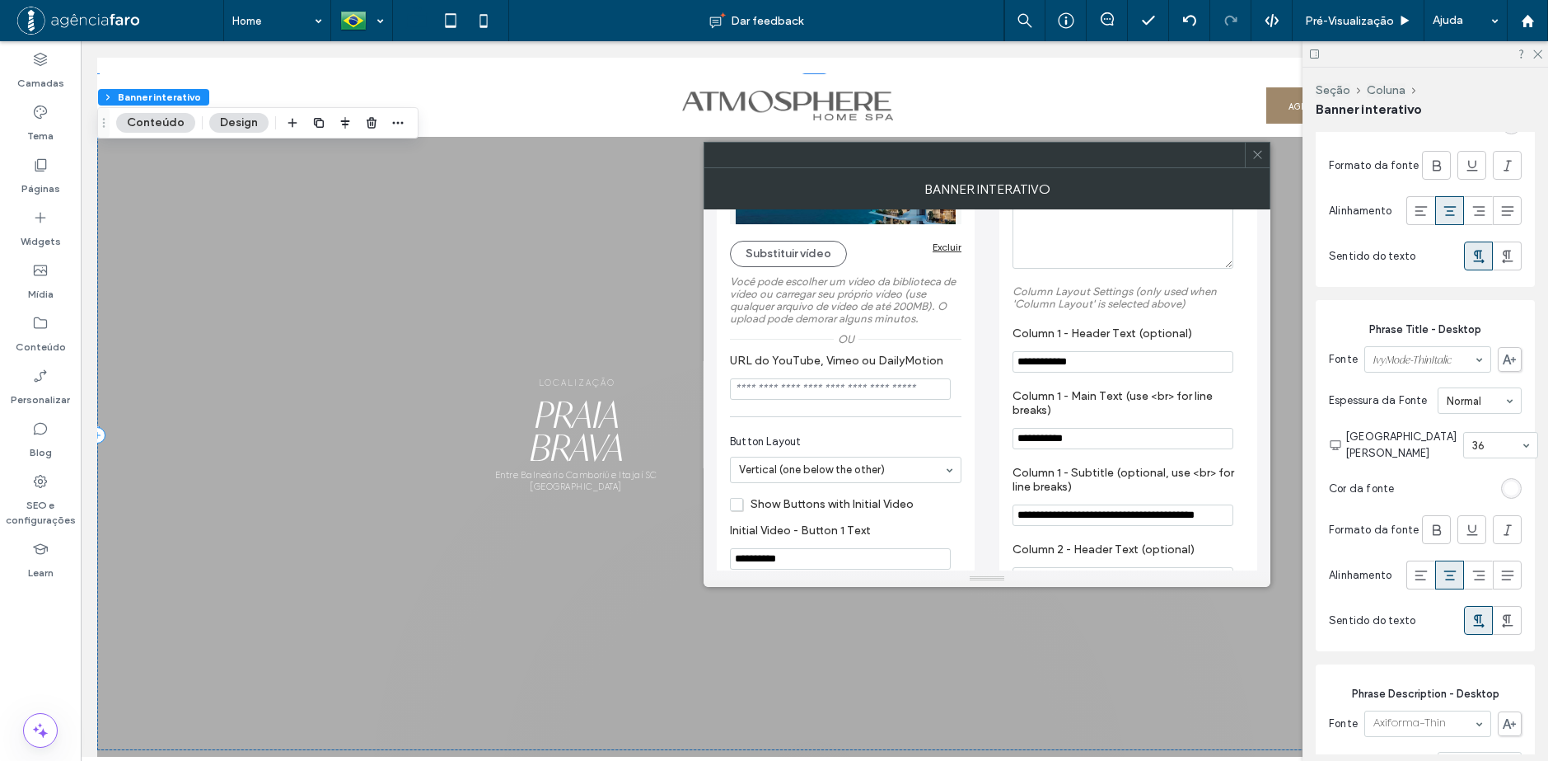
click at [1262, 161] on span at bounding box center [1258, 155] width 12 height 25
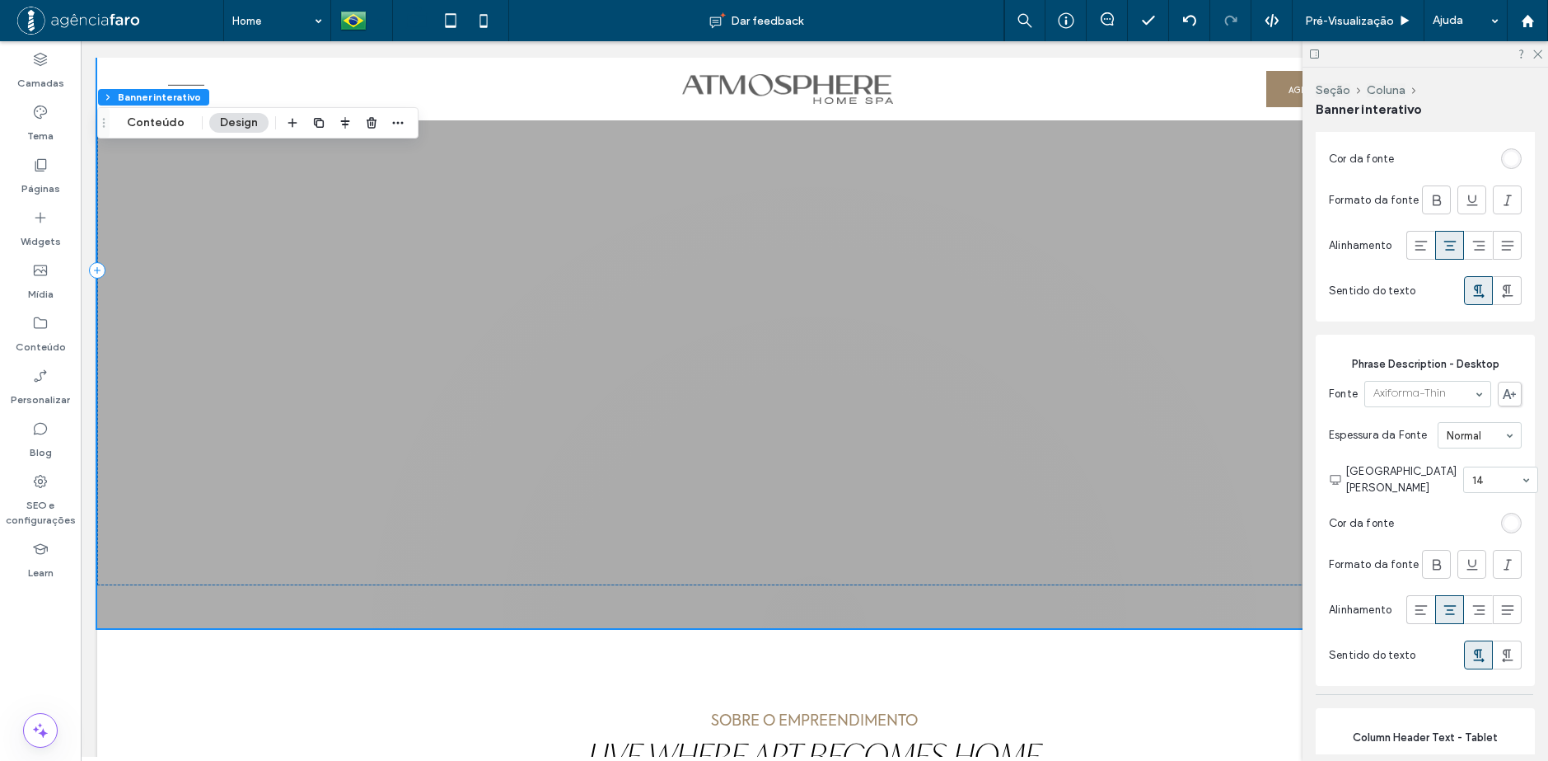
scroll to position [0, 0]
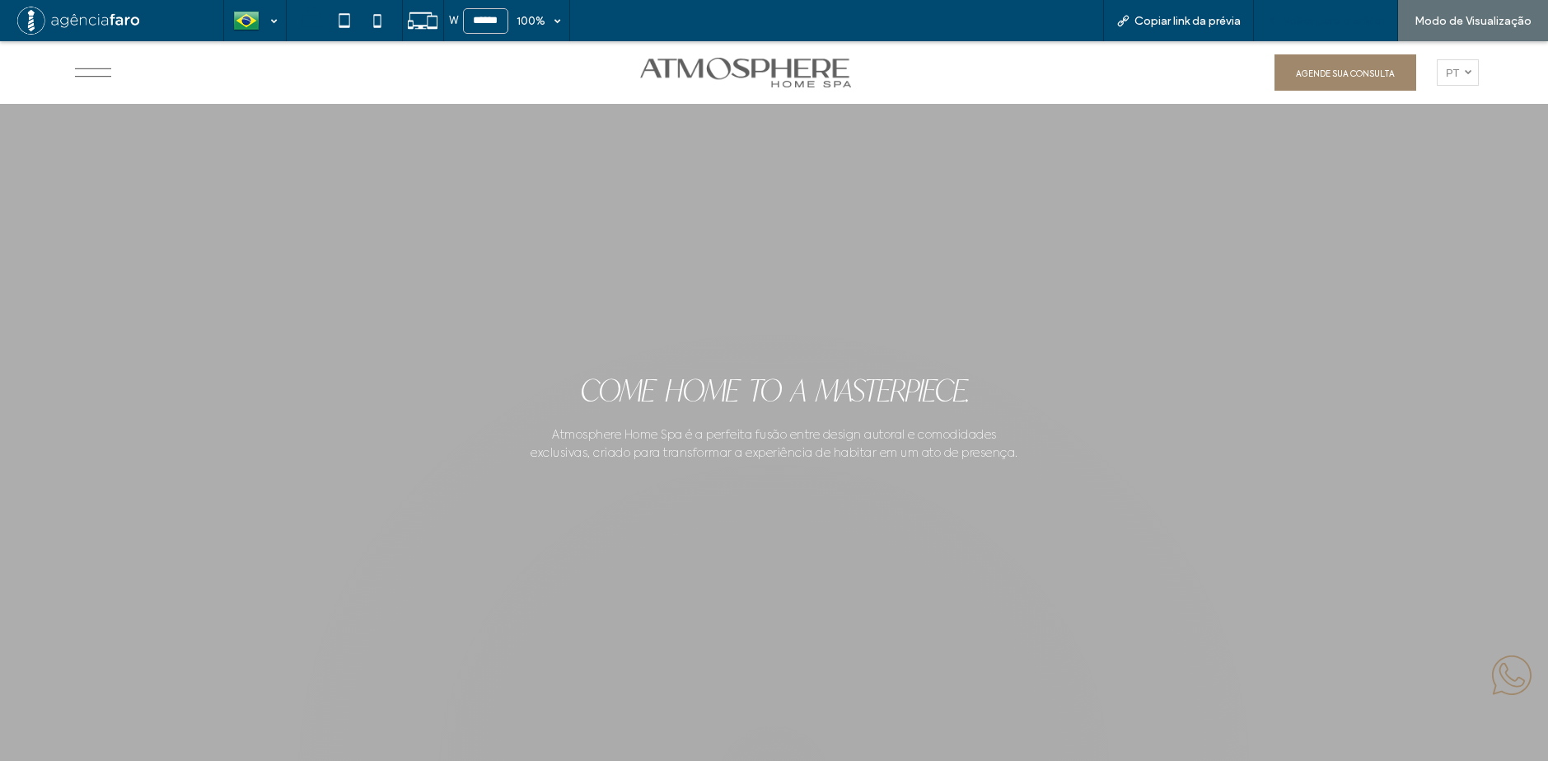
click at [1302, 22] on span "Voltar para o editor" at bounding box center [1334, 21] width 102 height 14
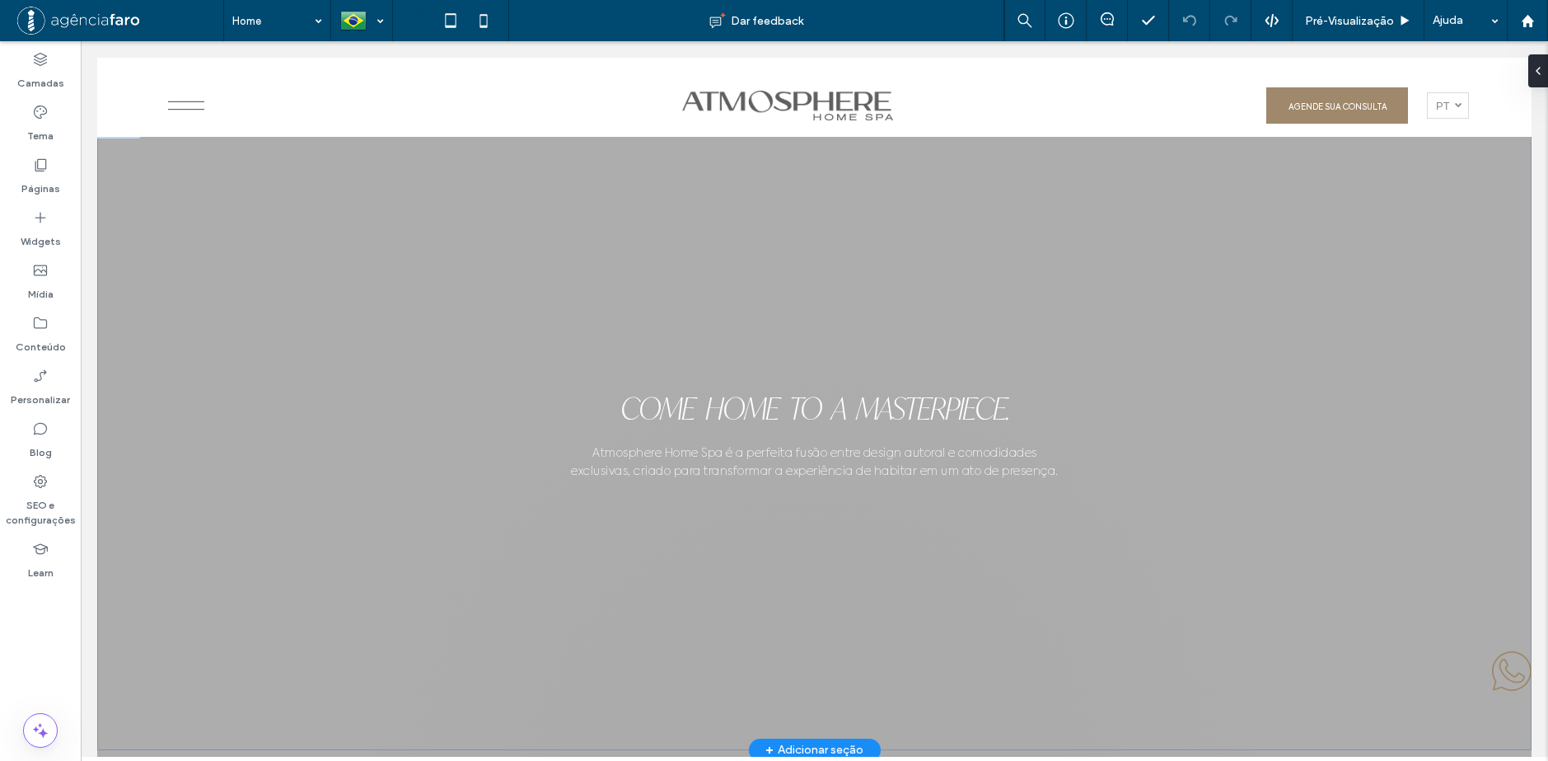
click at [797, 322] on div at bounding box center [814, 434] width 1435 height 715
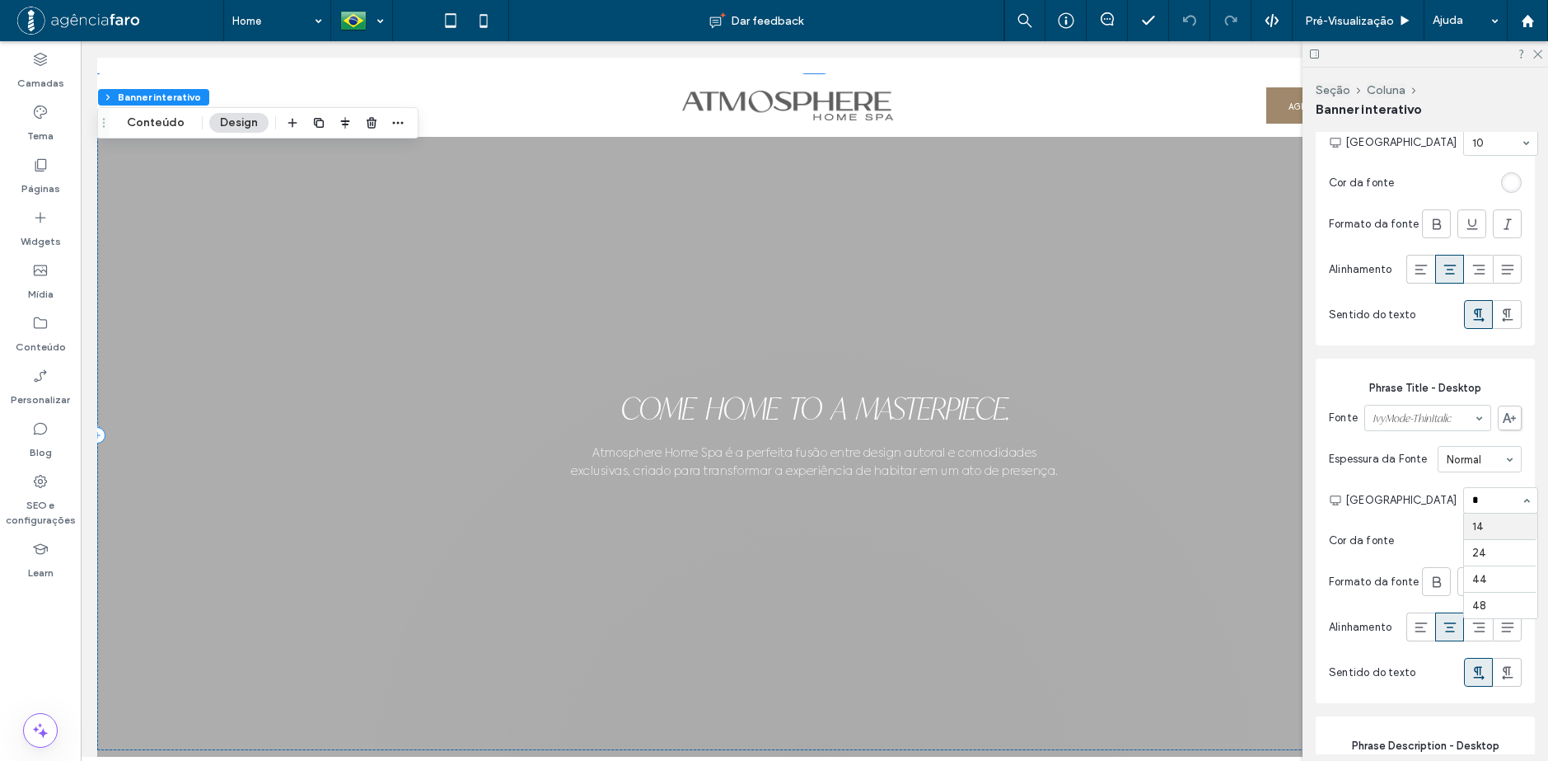
type input "**"
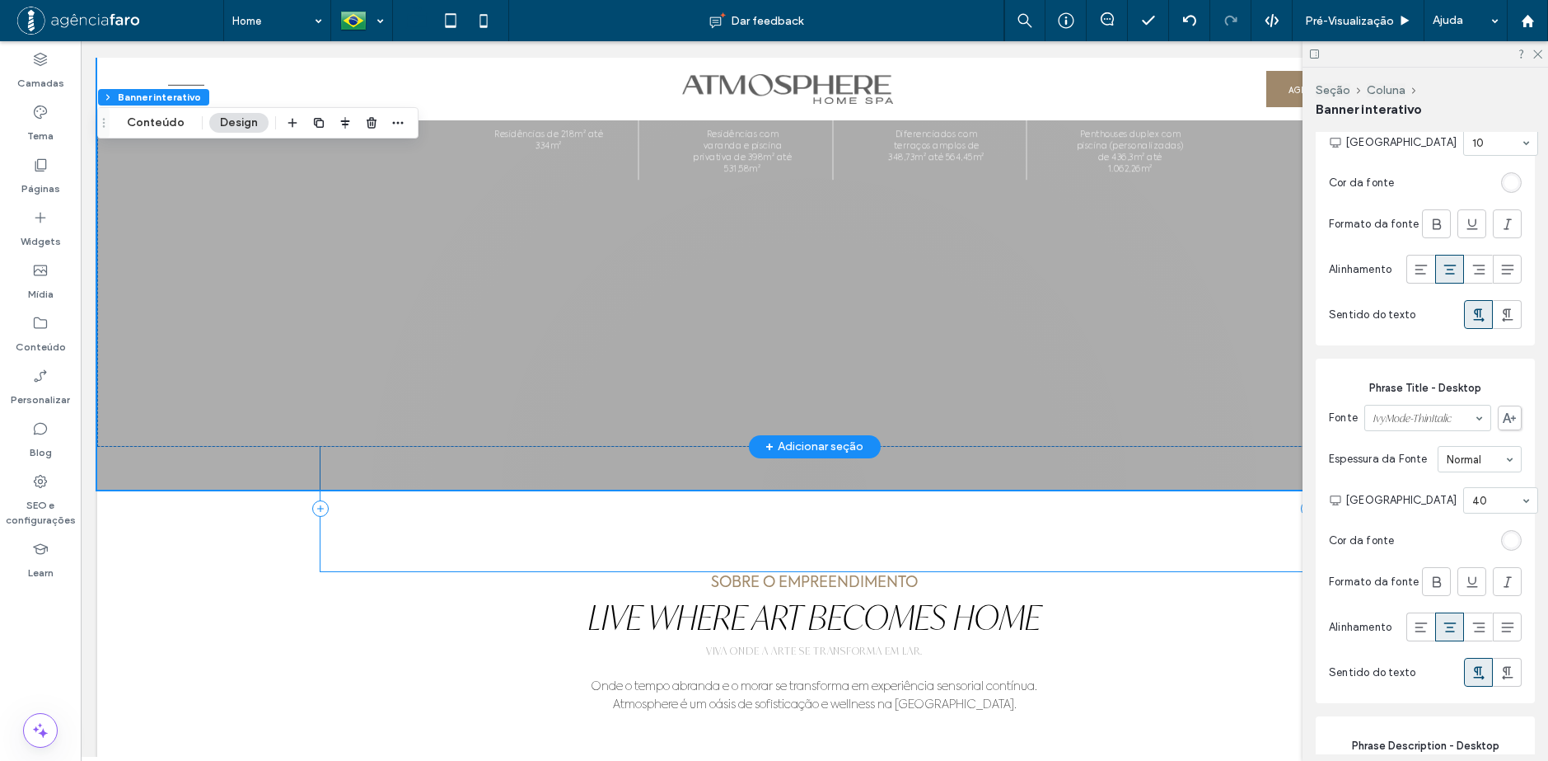
scroll to position [577, 0]
